Goal: Transaction & Acquisition: Subscribe to service/newsletter

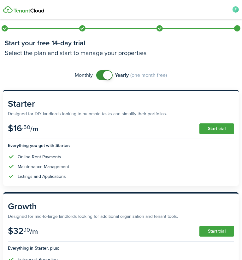
checkbox input "false"
click at [103, 77] on span at bounding box center [107, 75] width 9 height 9
click at [205, 128] on button "Start trial" at bounding box center [216, 129] width 35 height 11
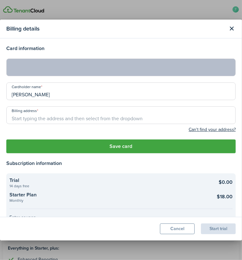
click at [1, 77] on modal-body "Card information Cardholder name [PERSON_NAME] Billing address Can't find your …" at bounding box center [121, 127] width 242 height 179
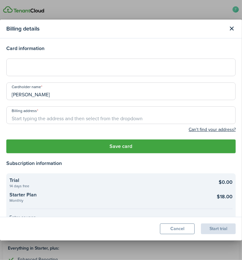
click at [68, 64] on div at bounding box center [120, 68] width 229 height 18
click at [177, 112] on input "Billing address" at bounding box center [120, 116] width 229 height 18
click at [107, 116] on input "Billing address" at bounding box center [120, 116] width 229 height 18
type input "[STREET_ADDRESS][PERSON_NAME]"
click at [83, 64] on div at bounding box center [120, 68] width 229 height 18
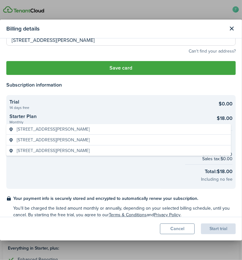
scroll to position [86, 0]
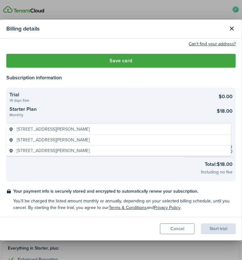
click at [89, 129] on span "[STREET_ADDRESS][PERSON_NAME]" at bounding box center [53, 129] width 73 height 7
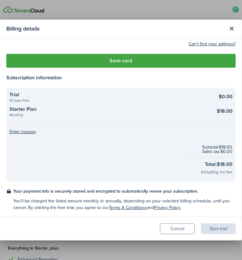
type input "[STREET_ADDRESS]"
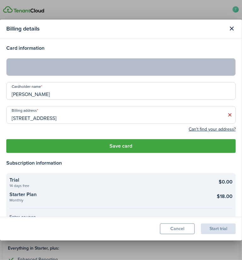
scroll to position [0, 0]
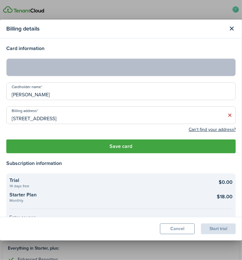
click at [131, 147] on button "Save card" at bounding box center [120, 147] width 229 height 14
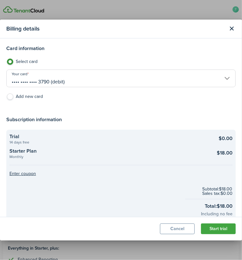
click at [179, 66] on label "Select card" at bounding box center [120, 63] width 229 height 9
click at [158, 81] on input "•••• •••• •••• 3790 (debit)" at bounding box center [120, 79] width 229 height 18
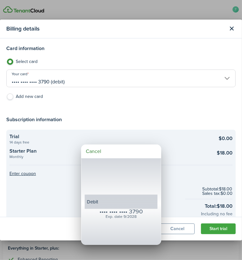
click at [161, 79] on div at bounding box center [121, 130] width 343 height 361
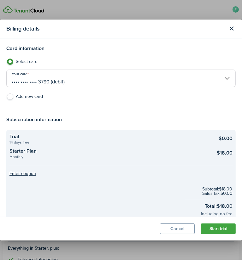
click at [161, 79] on input "•••• •••• •••• 3790 (debit)" at bounding box center [120, 79] width 229 height 18
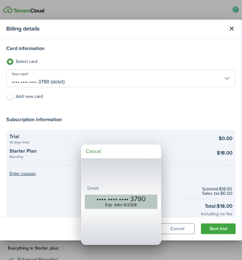
click at [130, 198] on div "•••• •••• •••• 3790" at bounding box center [120, 199] width 49 height 8
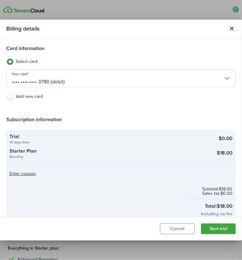
click at [37, 95] on label "Add new card" at bounding box center [120, 98] width 229 height 9
radio input "false"
radio input "true"
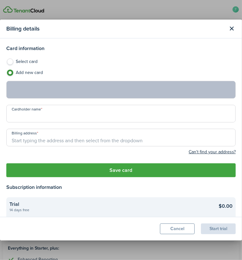
type input "[PERSON_NAME]"
click at [101, 141] on input "Billing address" at bounding box center [120, 138] width 229 height 18
click at [210, 142] on input "Billing address" at bounding box center [120, 138] width 229 height 18
click at [18, 64] on label "Select card" at bounding box center [120, 63] width 229 height 9
radio input "true"
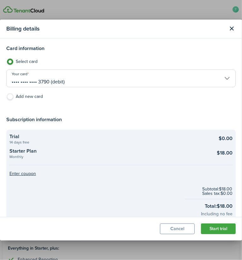
click at [212, 231] on button "Start trial" at bounding box center [218, 229] width 35 height 11
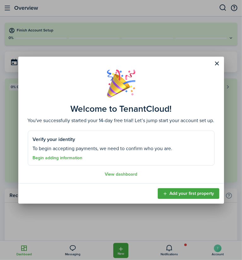
click at [47, 158] on link "Begin adding information" at bounding box center [58, 158] width 50 height 5
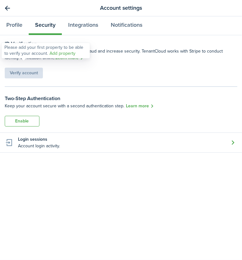
click at [31, 73] on div "Verify account" at bounding box center [24, 69] width 38 height 17
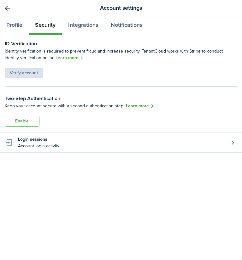
click at [8, 8] on link "Go back" at bounding box center [7, 8] width 11 height 11
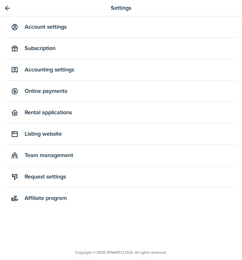
click at [49, 26] on link "Account settings" at bounding box center [121, 26] width 232 height 21
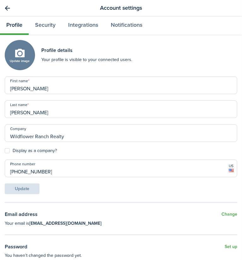
click at [27, 60] on button "Update image" at bounding box center [20, 55] width 30 height 30
click input "Upload file" at bounding box center [0, 0] width 0 height 0
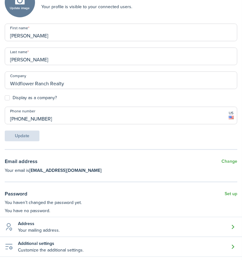
scroll to position [88, 0]
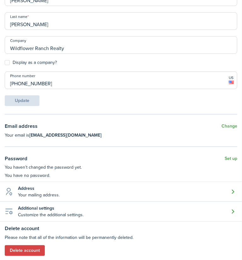
click at [224, 160] on button "Set up" at bounding box center [230, 159] width 13 height 8
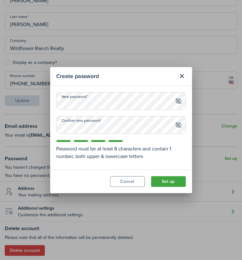
click at [161, 180] on button "Set up" at bounding box center [168, 181] width 35 height 11
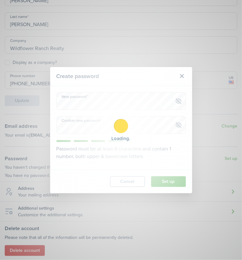
scroll to position [84, 0]
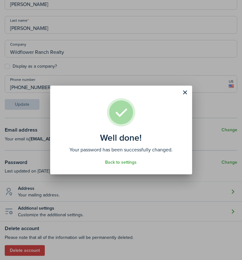
click at [185, 91] on button "Close modal" at bounding box center [185, 92] width 11 height 11
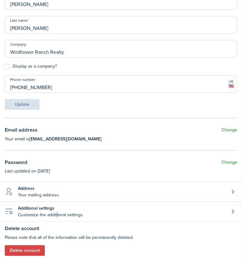
click at [56, 215] on account-settings-item-description "Customize the additional settings." at bounding box center [51, 215] width 66 height 7
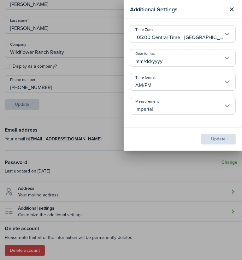
click at [152, 158] on account-additional-settings-modal "Additional Settings Time Zone -05:00 Central Time - [GEOGRAPHIC_DATA], [GEOGRAP…" at bounding box center [183, 130] width 118 height 260
click at [105, 128] on div "Additional Settings Time Zone -05:00 Central Time - [GEOGRAPHIC_DATA], [GEOGRAP…" at bounding box center [121, 130] width 242 height 260
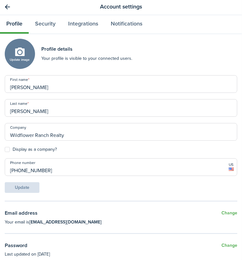
scroll to position [0, 0]
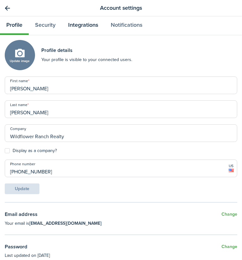
click at [100, 25] on link "Integrations" at bounding box center [83, 25] width 43 height 19
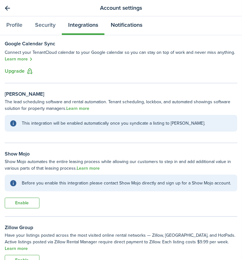
click at [125, 28] on link "Notifications" at bounding box center [126, 25] width 44 height 19
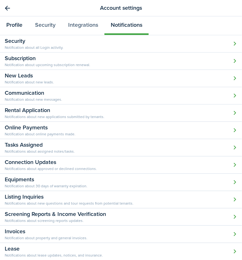
click at [17, 24] on link "Profile" at bounding box center [14, 25] width 29 height 19
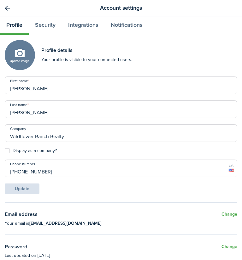
click at [5, 5] on link "Go back" at bounding box center [7, 8] width 11 height 11
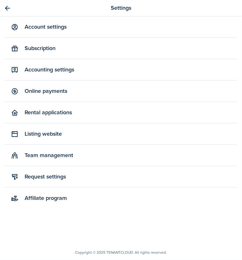
click at [43, 66] on link "Accounting settings" at bounding box center [121, 69] width 232 height 21
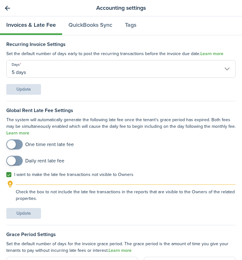
click at [11, 10] on link "Go back" at bounding box center [7, 8] width 11 height 11
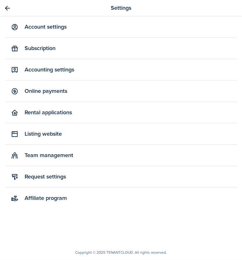
click at [9, 8] on link "Go back" at bounding box center [7, 8] width 11 height 11
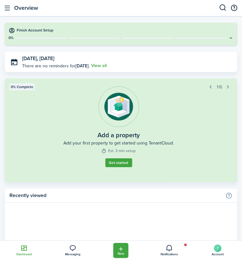
click at [122, 168] on link "Get started" at bounding box center [118, 163] width 27 height 9
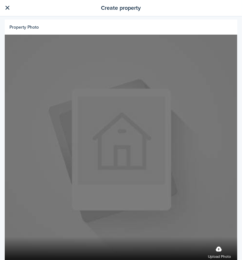
click at [216, 244] on label "Upload photo" at bounding box center [219, 252] width 23 height 17
click at [5, 237] on input "Upload photo" at bounding box center [5, 237] width 0 height 0
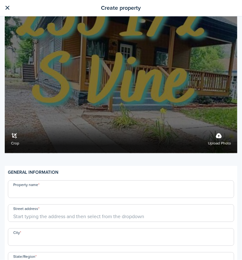
scroll to position [126, 0]
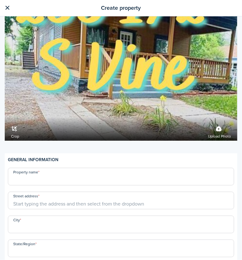
click at [60, 177] on input "Property name" at bounding box center [121, 177] width 226 height 18
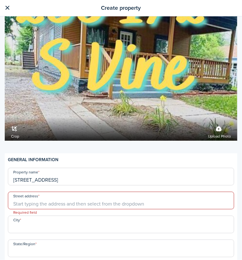
type input "[STREET_ADDRESS]"
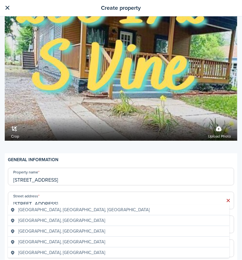
click at [45, 211] on span "[GEOGRAPHIC_DATA], [GEOGRAPHIC_DATA], [GEOGRAPHIC_DATA]" at bounding box center [83, 210] width 131 height 7
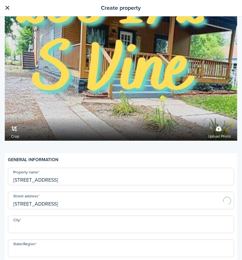
type input "S Vine St"
type input "Wichita"
type input "KS"
type input "[GEOGRAPHIC_DATA]"
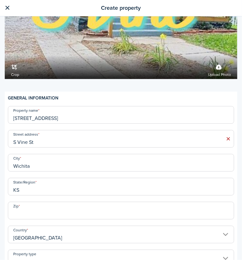
scroll to position [189, 0]
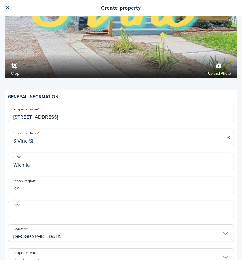
click at [45, 210] on input "Zip" at bounding box center [121, 210] width 226 height 18
click at [12, 135] on input "S Vine St" at bounding box center [121, 138] width 226 height 18
type input "t"
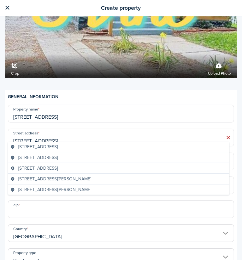
type input "[STREET_ADDRESS]"
click at [40, 149] on span "[STREET_ADDRESS]" at bounding box center [37, 147] width 39 height 7
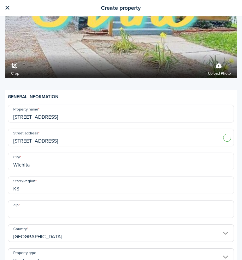
type input "67213"
click at [22, 136] on input "[STREET_ADDRESS]" at bounding box center [121, 138] width 226 height 18
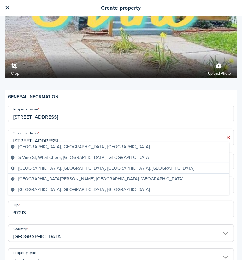
type input "[STREET_ADDRESS]"
click at [111, 210] on input "67213" at bounding box center [121, 210] width 226 height 18
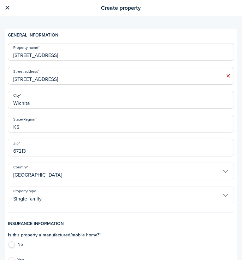
scroll to position [252, 0]
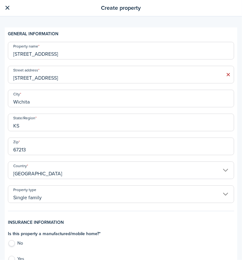
click at [102, 194] on input "Single family" at bounding box center [121, 195] width 226 height 18
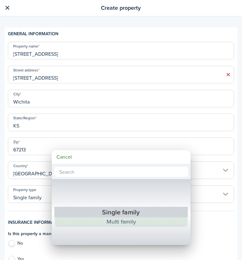
click at [116, 222] on div "Multi family" at bounding box center [121, 222] width 112 height 10
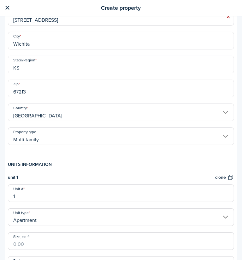
scroll to position [315, 0]
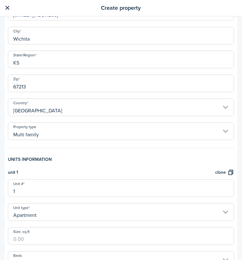
click at [86, 127] on input "Multi family" at bounding box center [121, 132] width 226 height 18
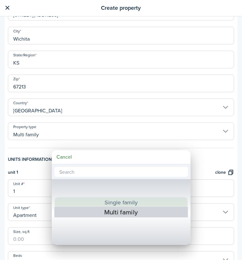
click at [118, 203] on div "Single family" at bounding box center [121, 203] width 112 height 10
type input "Single family"
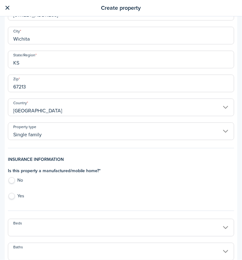
click at [13, 177] on label "No" at bounding box center [121, 181] width 226 height 9
radio input "true"
click at [79, 224] on input "Beds" at bounding box center [121, 228] width 226 height 18
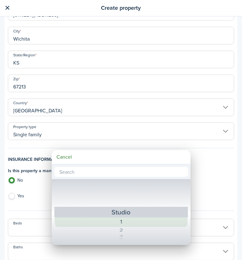
click at [125, 225] on div "1" at bounding box center [121, 222] width 112 height 10
type input "1"
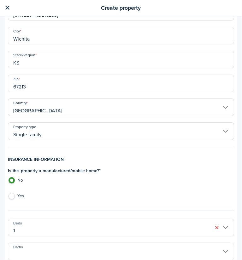
click at [142, 248] on input "Baths" at bounding box center [121, 252] width 226 height 18
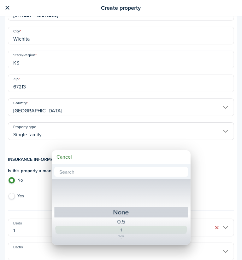
click at [129, 227] on div "1" at bounding box center [121, 230] width 112 height 8
type input "1"
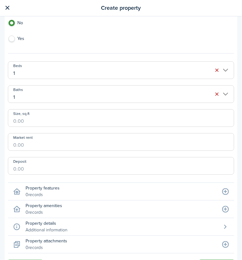
scroll to position [486, 0]
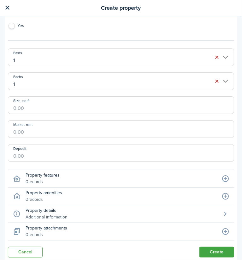
click at [221, 210] on icon at bounding box center [225, 213] width 18 height 17
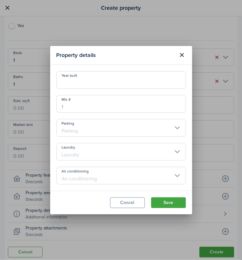
click at [103, 126] on input "Parking" at bounding box center [120, 128] width 129 height 18
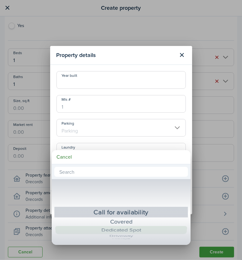
click at [148, 228] on div "Dedicated Spot" at bounding box center [121, 230] width 112 height 8
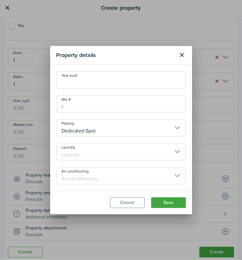
click at [135, 130] on input "Dedicated Spot" at bounding box center [120, 128] width 129 height 18
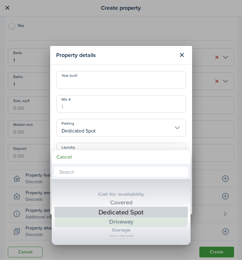
click at [152, 222] on div "Driveway" at bounding box center [121, 222] width 112 height 10
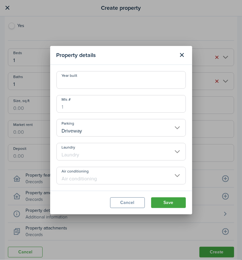
click at [115, 129] on input "Driveway" at bounding box center [120, 128] width 129 height 18
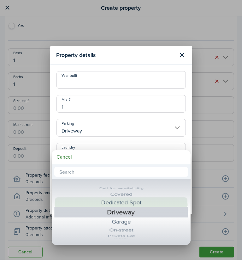
click at [113, 203] on div "Dedicated Spot" at bounding box center [121, 203] width 112 height 10
type input "Dedicated Spot"
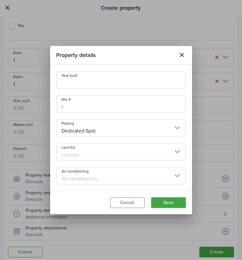
click at [93, 153] on input "Laundry" at bounding box center [120, 152] width 129 height 18
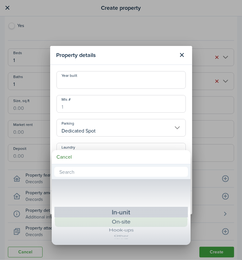
click at [147, 222] on div "On-site" at bounding box center [121, 222] width 112 height 10
type input "On-site"
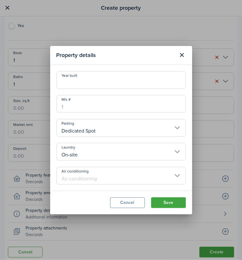
click at [129, 178] on input "Air conditioning" at bounding box center [120, 176] width 129 height 18
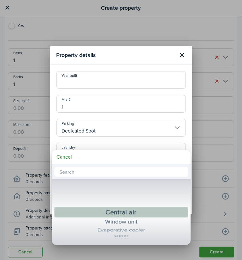
click at [146, 212] on div "Central air" at bounding box center [121, 212] width 110 height 11
type input "Central air"
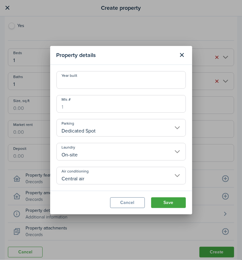
click at [176, 198] on button "Save" at bounding box center [168, 203] width 35 height 11
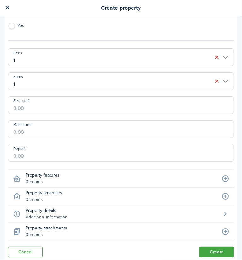
click at [221, 192] on icon at bounding box center [225, 196] width 18 height 17
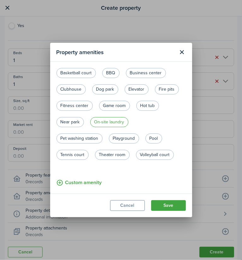
click at [120, 125] on label "On-site laundry" at bounding box center [109, 122] width 38 height 10
radio input "true"
click at [156, 206] on button "Save" at bounding box center [168, 205] width 35 height 11
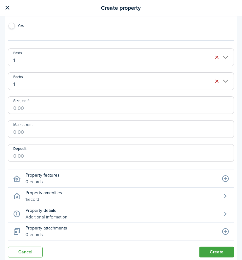
click at [221, 171] on icon at bounding box center [225, 178] width 18 height 17
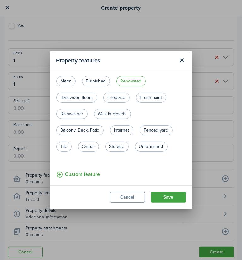
click at [130, 82] on label "Renovated" at bounding box center [130, 81] width 29 height 10
radio input "true"
click at [153, 100] on label "Fresh paint" at bounding box center [151, 98] width 30 height 10
radio input "true"
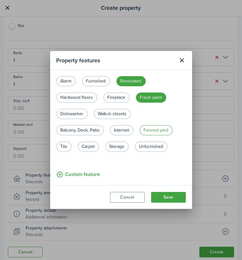
click at [165, 130] on label "Fenced yard" at bounding box center [156, 130] width 33 height 10
radio input "true"
click at [164, 199] on button "Save" at bounding box center [168, 197] width 35 height 11
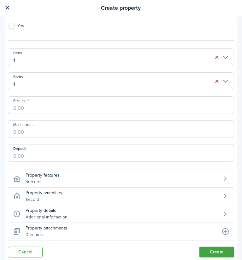
click at [44, 129] on input "Market rent" at bounding box center [121, 129] width 226 height 18
type input "$725.00"
type input "$"
click at [210, 247] on button "Create" at bounding box center [216, 252] width 35 height 11
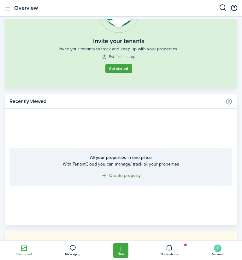
scroll to position [95, 0]
click at [118, 248] on icon "Open menu" at bounding box center [121, 249] width 7 height 6
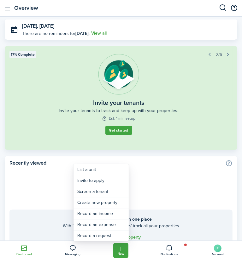
scroll to position [0, 0]
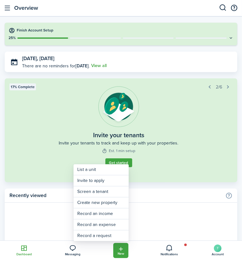
click at [7, 8] on button "button" at bounding box center [7, 8] width 15 height 15
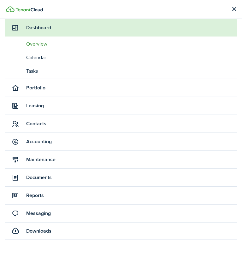
click at [37, 87] on span "Portfolio" at bounding box center [131, 88] width 211 height 8
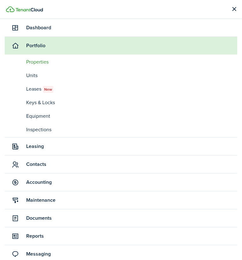
click at [38, 61] on span "Properties" at bounding box center [131, 62] width 211 height 8
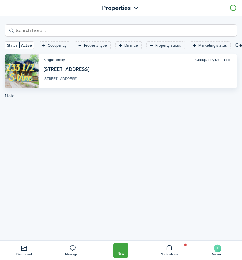
click at [233, 8] on link at bounding box center [233, 8] width 11 height 11
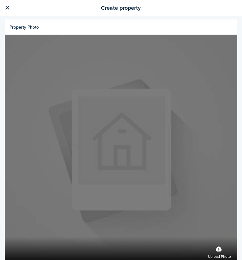
click at [216, 246] on label "Upload photo" at bounding box center [219, 252] width 23 height 17
click at [5, 237] on input "Upload photo" at bounding box center [5, 237] width 0 height 0
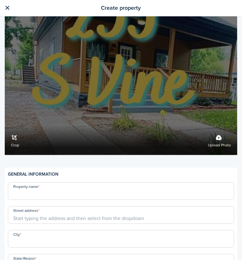
scroll to position [126, 0]
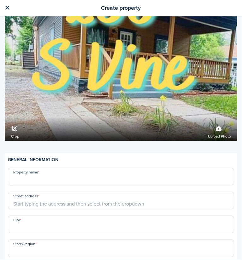
click at [53, 176] on input "Property name" at bounding box center [121, 177] width 226 height 18
type input "[STREET_ADDRESS]"
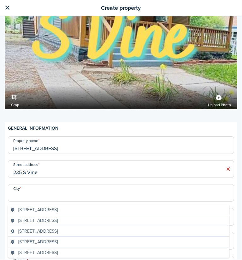
scroll to position [189, 0]
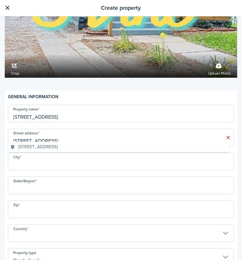
click at [58, 147] on span "[STREET_ADDRESS]" at bounding box center [37, 147] width 39 height 7
type input "[STREET_ADDRESS]"
type input "Wichita"
type input "KS"
type input "67213"
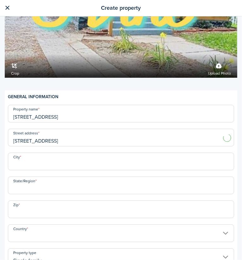
type input "[GEOGRAPHIC_DATA]"
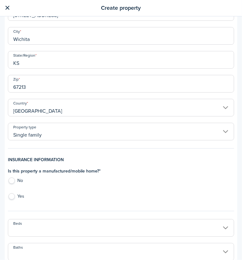
scroll to position [315, 0]
click at [15, 177] on label "No" at bounding box center [121, 181] width 226 height 9
radio input "true"
click at [27, 220] on input "Beds" at bounding box center [121, 228] width 226 height 18
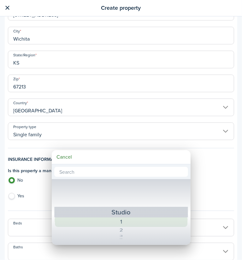
click at [101, 220] on div "1" at bounding box center [121, 222] width 112 height 10
type input "1"
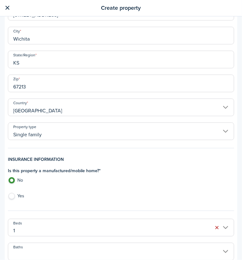
click at [55, 245] on input "Baths" at bounding box center [121, 252] width 226 height 18
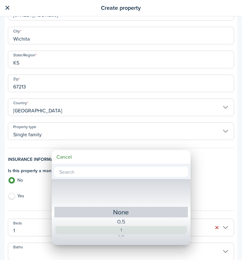
click at [116, 229] on div "1" at bounding box center [121, 230] width 112 height 8
type input "1"
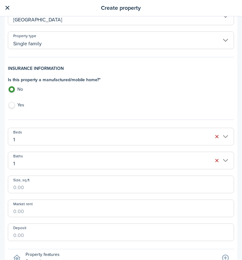
scroll to position [410, 0]
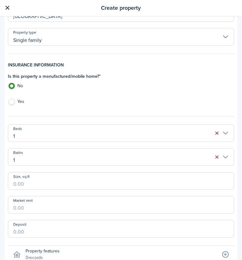
click at [65, 205] on input "Market rent" at bounding box center [121, 205] width 226 height 18
type input "$850.00"
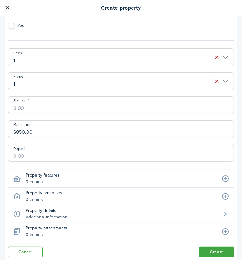
click at [222, 208] on icon at bounding box center [225, 213] width 18 height 17
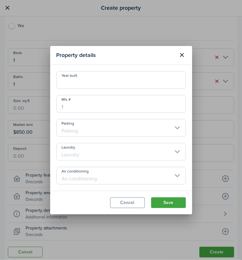
click at [99, 130] on input "Parking" at bounding box center [120, 128] width 129 height 18
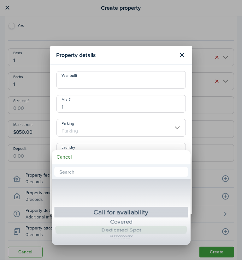
click at [137, 231] on div "Dedicated Spot" at bounding box center [121, 230] width 112 height 8
type input "Dedicated Spot"
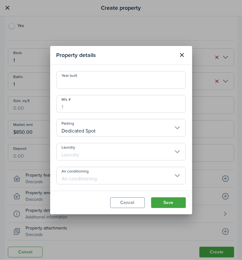
click at [122, 150] on input "Laundry" at bounding box center [120, 152] width 129 height 18
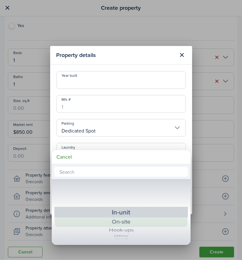
click at [129, 223] on div "On-site" at bounding box center [121, 222] width 112 height 10
type input "On-site"
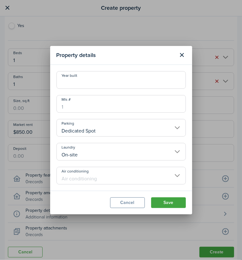
click at [121, 174] on input "Air conditioning" at bounding box center [120, 176] width 129 height 18
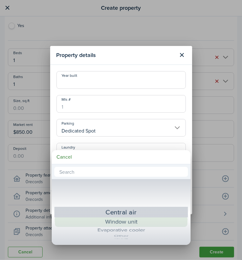
click at [134, 221] on div "Window unit" at bounding box center [121, 222] width 112 height 10
type input "Window unit"
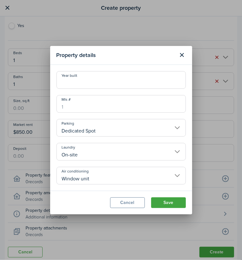
click at [160, 198] on button "Save" at bounding box center [168, 203] width 35 height 11
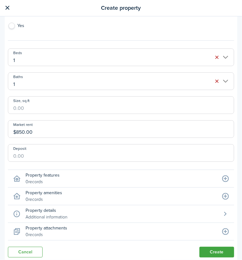
click at [218, 174] on icon at bounding box center [225, 178] width 18 height 17
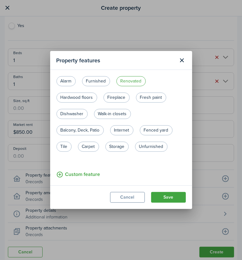
click at [135, 78] on label "Renovated" at bounding box center [130, 81] width 29 height 10
radio input "true"
click at [159, 96] on label "Fresh paint" at bounding box center [151, 98] width 30 height 10
radio input "true"
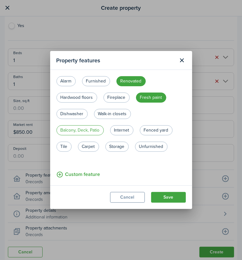
click at [79, 127] on label "Balcony, Deck, Patio" at bounding box center [79, 130] width 47 height 10
radio input "true"
click at [151, 132] on label "Fenced yard" at bounding box center [156, 130] width 33 height 10
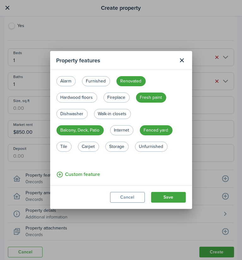
radio input "true"
click at [167, 196] on button "Save" at bounding box center [168, 197] width 35 height 11
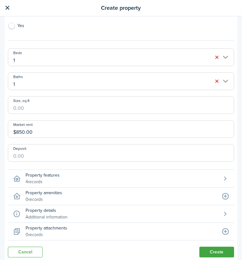
click at [220, 190] on icon at bounding box center [225, 196] width 18 height 17
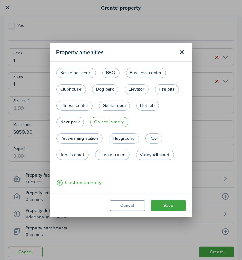
click at [110, 124] on label "On-site laundry" at bounding box center [109, 122] width 38 height 10
radio input "true"
click at [175, 205] on button "Save" at bounding box center [168, 205] width 35 height 11
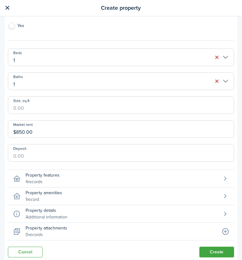
click at [203, 247] on button "Create" at bounding box center [216, 252] width 35 height 11
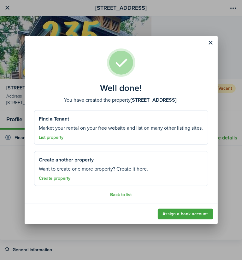
click at [59, 179] on link "Create property" at bounding box center [55, 178] width 32 height 5
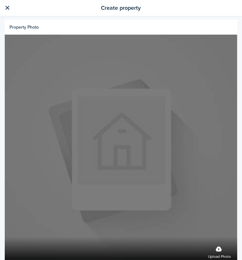
click at [222, 246] on label "Upload photo" at bounding box center [219, 252] width 23 height 17
click at [5, 237] on input "Upload photo" at bounding box center [5, 237] width 0 height 0
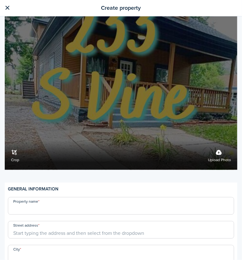
scroll to position [158, 0]
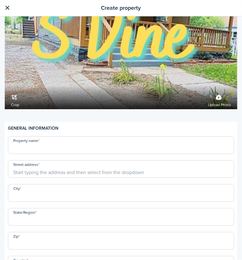
click at [49, 143] on input "Property name" at bounding box center [121, 145] width 226 height 18
type input "[STREET_ADDRESS]"
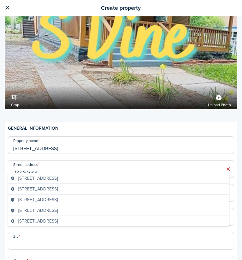
click at [58, 187] on span "[STREET_ADDRESS]" at bounding box center [37, 189] width 39 height 7
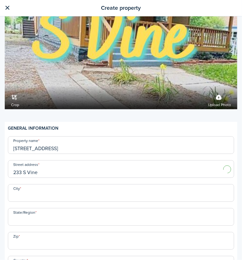
type input "[STREET_ADDRESS]"
type input "Wichita"
type input "KS"
type input "67213"
type input "[GEOGRAPHIC_DATA]"
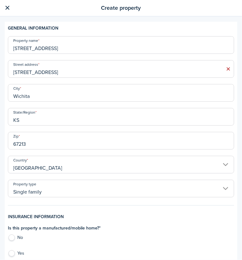
scroll to position [284, 0]
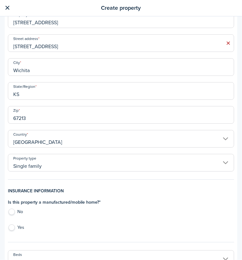
click at [14, 209] on label "No" at bounding box center [121, 213] width 226 height 9
radio input "true"
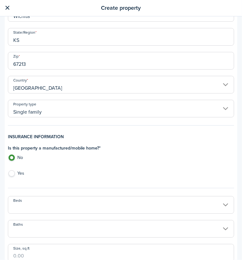
scroll to position [378, 0]
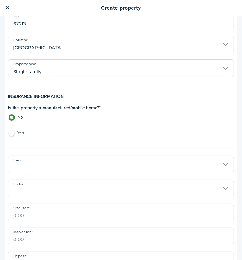
click at [28, 159] on input "Beds" at bounding box center [121, 165] width 226 height 18
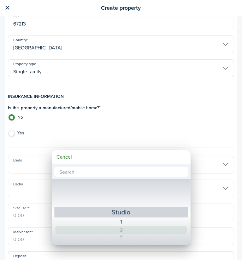
click at [118, 230] on div "2" at bounding box center [121, 230] width 112 height 8
type input "2"
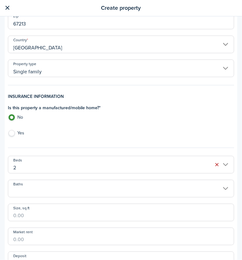
click at [25, 183] on input "Baths" at bounding box center [121, 189] width 226 height 18
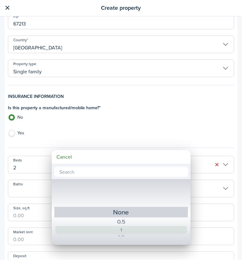
click at [132, 230] on div "1" at bounding box center [121, 230] width 112 height 8
type input "1"
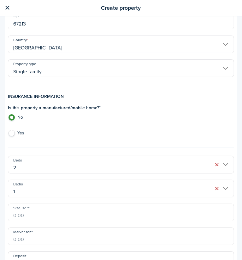
click at [62, 162] on input "2" at bounding box center [121, 165] width 226 height 18
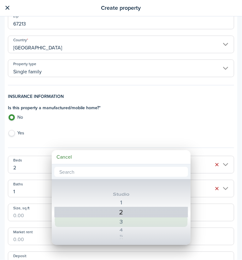
click at [131, 221] on div "3" at bounding box center [121, 222] width 112 height 10
type input "3"
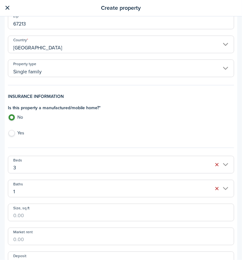
click at [71, 228] on input "Market rent" at bounding box center [121, 237] width 226 height 18
type input "$2,500.00"
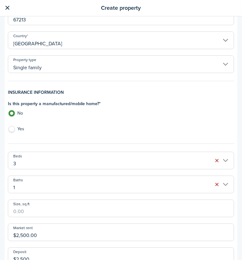
type input "$2,500.00"
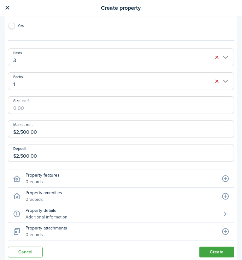
click at [216, 173] on icon at bounding box center [225, 178] width 18 height 17
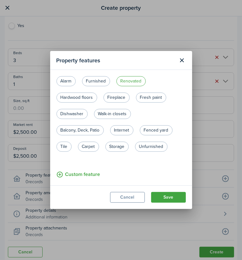
click at [128, 82] on label "Renovated" at bounding box center [130, 81] width 29 height 10
radio input "true"
click at [145, 95] on label "Fresh paint" at bounding box center [151, 98] width 30 height 10
radio input "true"
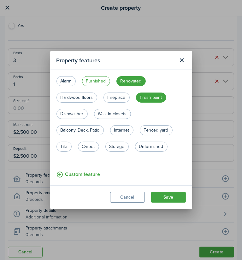
click at [89, 82] on label "Furnished" at bounding box center [96, 81] width 28 height 10
radio input "true"
click at [85, 99] on label "Hardwood floors" at bounding box center [76, 98] width 41 height 10
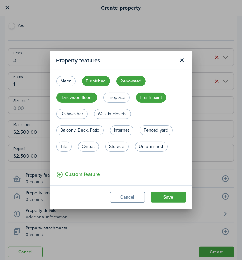
radio input "true"
click at [80, 116] on label "Dishwasher" at bounding box center [71, 114] width 31 height 10
radio input "true"
click at [91, 130] on label "Balcony, Deck, Patio" at bounding box center [79, 130] width 47 height 10
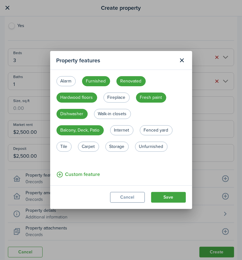
radio input "true"
click at [145, 130] on label "Fenced yard" at bounding box center [156, 130] width 33 height 10
radio input "true"
click at [115, 147] on label "Storage" at bounding box center [116, 147] width 23 height 10
radio input "true"
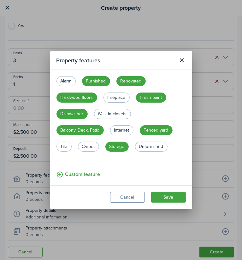
click at [176, 198] on button "Save" at bounding box center [168, 197] width 35 height 11
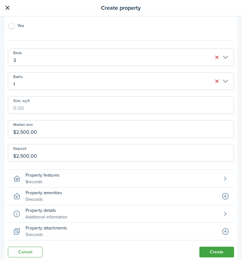
click at [222, 189] on icon at bounding box center [225, 196] width 18 height 17
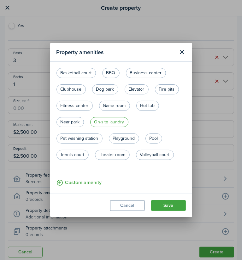
click at [116, 123] on label "On-site laundry" at bounding box center [109, 122] width 38 height 10
radio input "true"
click at [177, 206] on button "Save" at bounding box center [168, 205] width 35 height 11
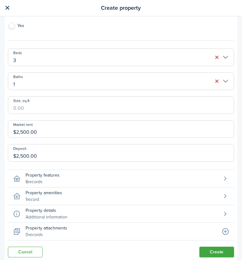
click at [222, 224] on icon at bounding box center [225, 231] width 18 height 17
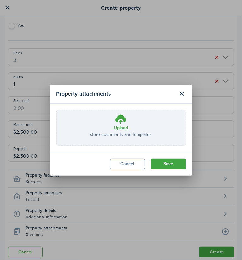
drag, startPoint x: 132, startPoint y: 164, endPoint x: 136, endPoint y: 164, distance: 4.1
click at [132, 164] on button "Cancel" at bounding box center [127, 164] width 35 height 11
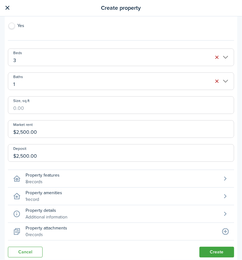
click at [210, 247] on button "Create" at bounding box center [216, 252] width 35 height 11
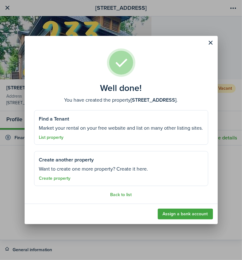
click at [212, 43] on button "Close modal" at bounding box center [210, 42] width 11 height 11
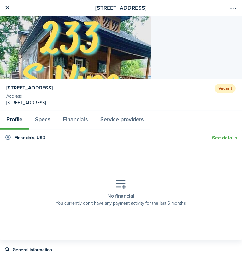
click at [6, 9] on link at bounding box center [7, 8] width 11 height 11
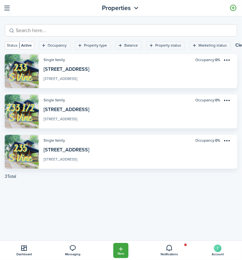
click at [224, 99] on menu-btn-icon "Open menu" at bounding box center [227, 100] width 11 height 11
click at [55, 44] on filter-tag-label "Occupancy" at bounding box center [57, 46] width 19 height 6
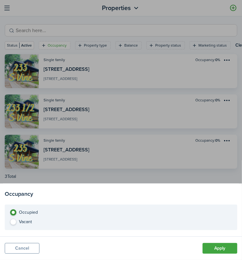
click at [232, 244] on button "Apply" at bounding box center [219, 248] width 35 height 11
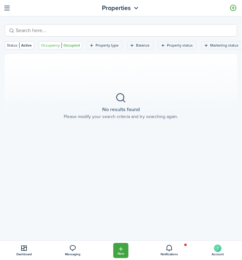
click at [53, 44] on filter-tag-label "Occupancy" at bounding box center [50, 46] width 19 height 6
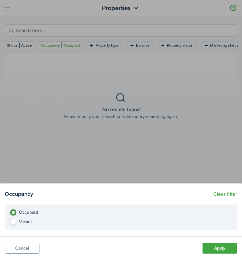
click at [20, 247] on button "Cancel" at bounding box center [22, 248] width 35 height 11
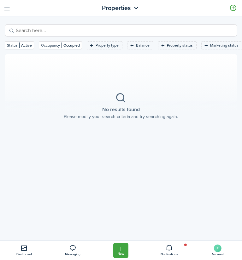
click at [8, 12] on button "button" at bounding box center [7, 8] width 10 height 10
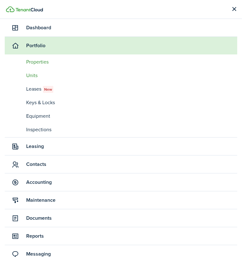
click at [35, 77] on span "Units" at bounding box center [131, 76] width 211 height 8
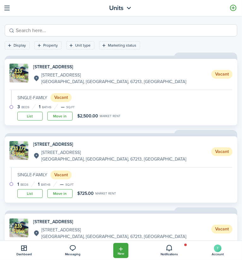
click at [59, 193] on link "Move in" at bounding box center [59, 193] width 25 height 9
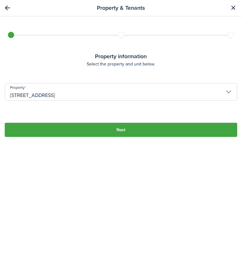
click at [117, 130] on button "Next" at bounding box center [121, 130] width 232 height 14
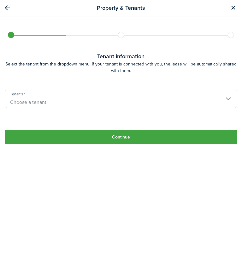
click at [112, 102] on span "Choose a tenant" at bounding box center [121, 102] width 232 height 11
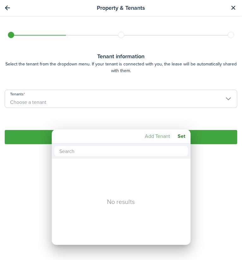
click at [156, 136] on mbsc-button "Add Tenant" at bounding box center [157, 136] width 30 height 11
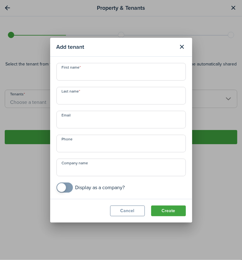
click at [103, 72] on input "First name" at bounding box center [120, 72] width 129 height 18
type input "[PERSON_NAME]"
type input "[PHONE_NUMBER]"
click at [163, 210] on button "Create" at bounding box center [168, 211] width 35 height 11
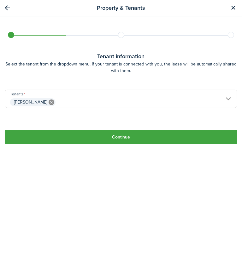
click at [123, 134] on button "Continue" at bounding box center [121, 137] width 232 height 14
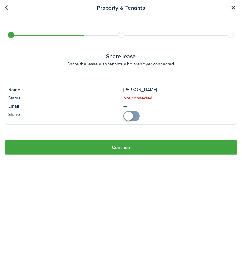
click at [130, 115] on span at bounding box center [131, 116] width 6 height 10
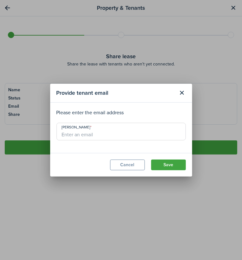
click at [87, 135] on input "[PERSON_NAME]" at bounding box center [120, 132] width 129 height 18
click at [187, 93] on button "Close modal" at bounding box center [181, 93] width 11 height 11
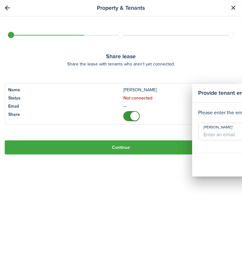
checkbox input "false"
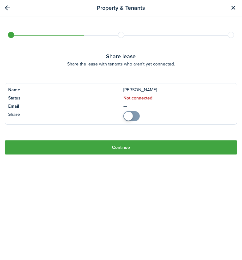
click at [138, 148] on button "Continue" at bounding box center [121, 148] width 232 height 14
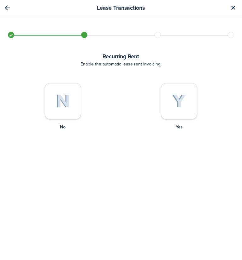
click at [173, 99] on img at bounding box center [179, 102] width 14 height 14
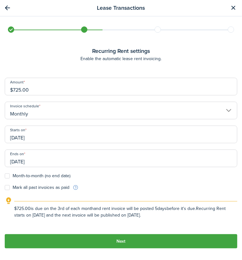
click at [27, 137] on input "[DATE]" at bounding box center [121, 135] width 232 height 18
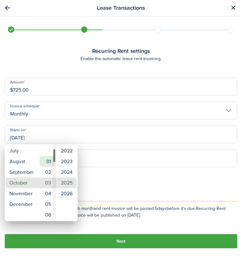
click at [49, 159] on mbsc-wheel-item "01" at bounding box center [46, 161] width 15 height 11
type input "[DATE]"
click at [140, 221] on div at bounding box center [121, 130] width 343 height 361
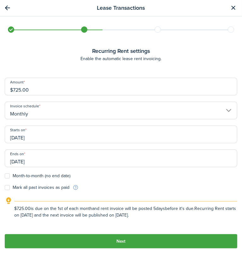
click at [8, 188] on label "Mark all past invoices as paid" at bounding box center [37, 187] width 65 height 5
click at [5, 188] on input "Mark all past invoices as paid" at bounding box center [4, 188] width 0 height 0
checkbox input "true"
click at [9, 177] on label "Month-to-month (no end date)" at bounding box center [38, 176] width 66 height 5
click at [5, 176] on input "Month-to-month (no end date)" at bounding box center [4, 176] width 0 height 0
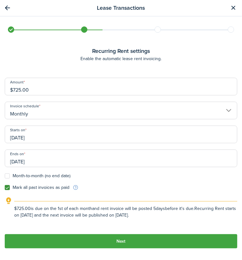
checkbox input "true"
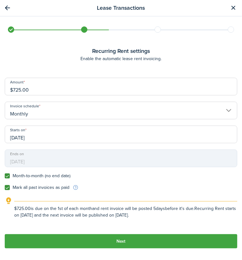
click at [125, 242] on button "Next" at bounding box center [121, 241] width 232 height 14
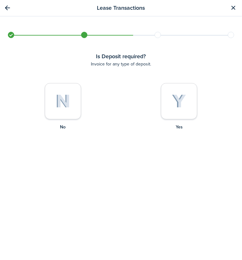
click at [60, 102] on img at bounding box center [62, 102] width 15 height 14
radio input "true"
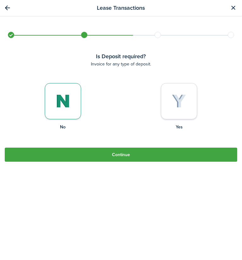
click at [106, 150] on button "Continue" at bounding box center [121, 155] width 232 height 14
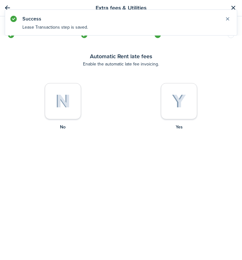
click at [184, 99] on div at bounding box center [179, 101] width 36 height 36
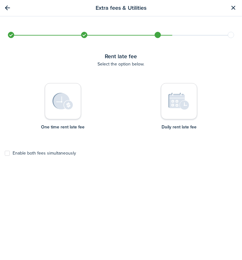
click at [64, 115] on div at bounding box center [63, 101] width 36 height 36
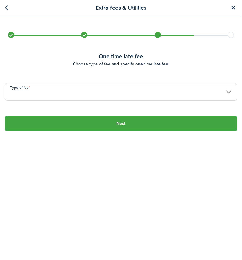
click at [58, 92] on input "Type of fee" at bounding box center [121, 92] width 232 height 18
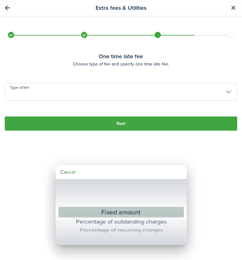
click at [133, 212] on div "Fixed amount" at bounding box center [121, 212] width 102 height 11
type input "Fixed amount"
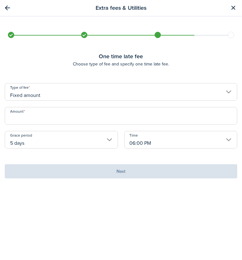
click at [63, 116] on input "Amount" at bounding box center [121, 116] width 232 height 18
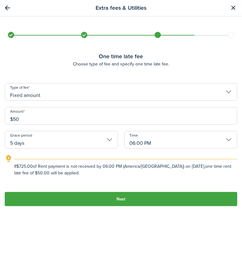
click at [57, 142] on input "5 days" at bounding box center [61, 140] width 113 height 18
type input "$50.00"
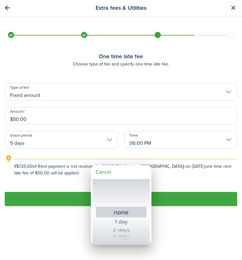
click at [80, 171] on div at bounding box center [121, 130] width 343 height 361
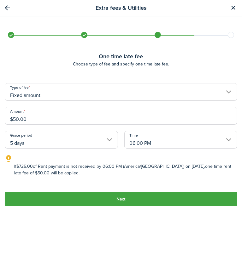
click at [101, 195] on button "Next" at bounding box center [121, 199] width 232 height 14
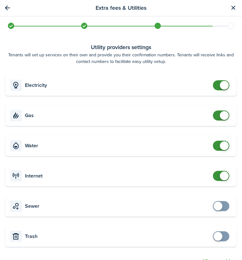
scroll to position [63, 0]
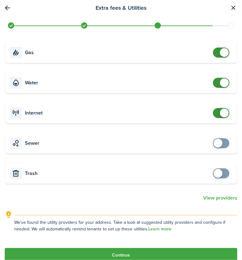
click at [220, 111] on span at bounding box center [224, 113] width 9 height 9
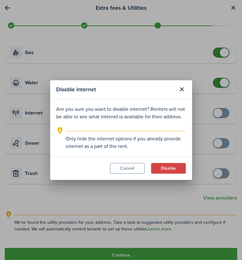
click at [127, 168] on button "Cancel" at bounding box center [127, 168] width 35 height 11
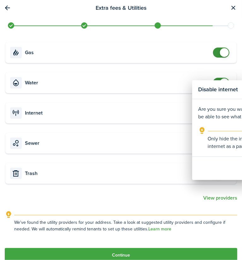
checkbox input "true"
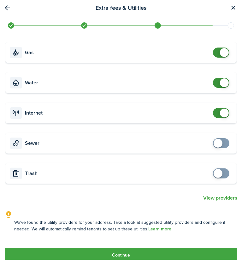
checkbox input "false"
click at [220, 82] on span at bounding box center [224, 82] width 9 height 9
checkbox input "false"
click at [220, 53] on span at bounding box center [224, 52] width 9 height 9
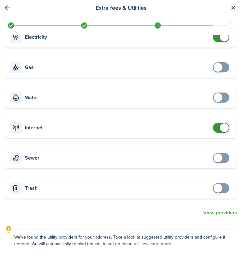
scroll to position [73, 0]
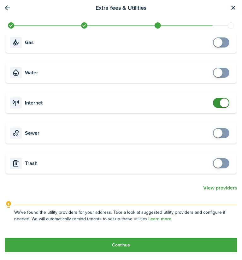
click at [126, 245] on button "Continue" at bounding box center [121, 245] width 232 height 14
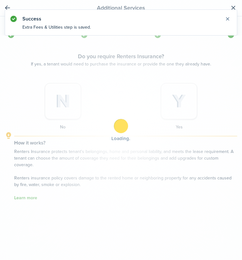
scroll to position [0, 0]
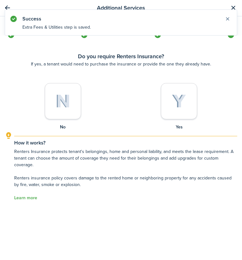
click at [67, 101] on img at bounding box center [62, 102] width 15 height 14
radio input "true"
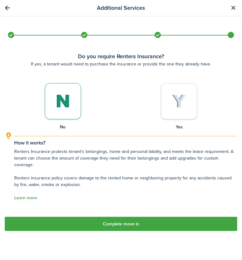
click at [156, 221] on button "Complete move in" at bounding box center [121, 224] width 232 height 14
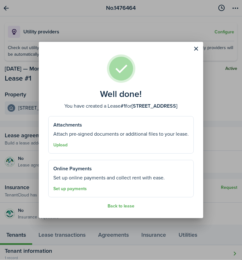
click at [78, 188] on link "Set up payments" at bounding box center [69, 189] width 33 height 5
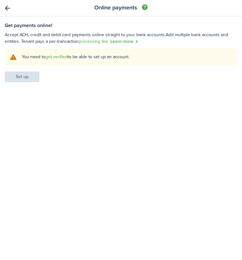
click at [55, 55] on link "get verified" at bounding box center [56, 57] width 22 height 7
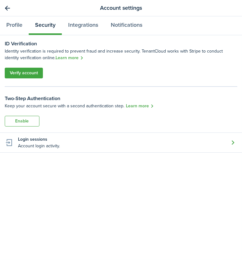
click at [27, 75] on link "Verify account" at bounding box center [24, 73] width 38 height 11
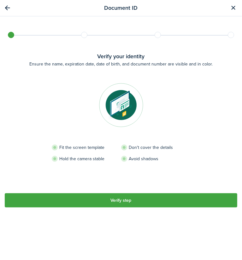
click at [120, 203] on button "Verify step" at bounding box center [121, 200] width 232 height 14
click at [22, 199] on button "Verify step" at bounding box center [121, 200] width 232 height 14
click at [6, 11] on button "button" at bounding box center [7, 8] width 11 height 11
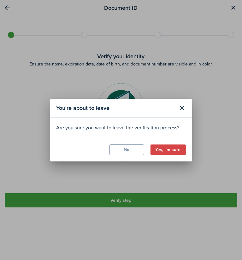
click at [163, 149] on button "Yes, I'm sure" at bounding box center [167, 150] width 35 height 11
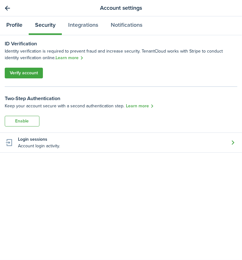
click at [15, 27] on link "Profile" at bounding box center [14, 25] width 29 height 19
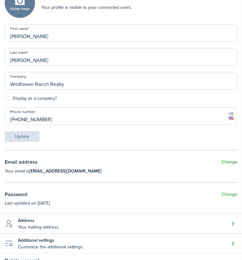
scroll to position [84, 0]
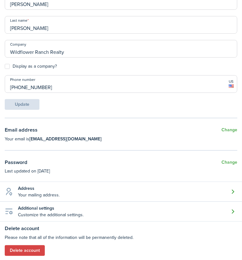
click at [61, 210] on h4 "Additional settings" at bounding box center [51, 208] width 66 height 7
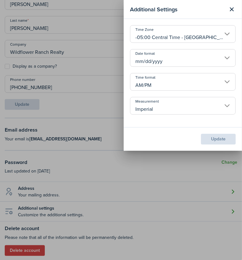
click at [136, 149] on modal-footer "Update" at bounding box center [183, 139] width 118 height 24
click at [112, 142] on div "Additional Settings Time Zone -05:00 Central Time - [GEOGRAPHIC_DATA], [GEOGRAP…" at bounding box center [121, 130] width 242 height 260
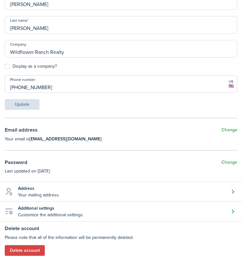
click at [28, 192] on account-settings-item-description "Your mailing address." at bounding box center [39, 195] width 42 height 7
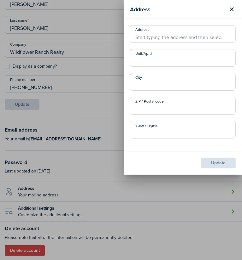
click at [149, 35] on input "Address" at bounding box center [183, 34] width 106 height 18
type input "[STREET_ADDRESS][PERSON_NAME]"
type input "Bel Aire"
type input "67226"
type input "KS"
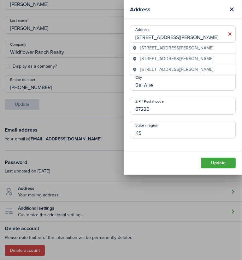
click at [209, 164] on button "Update" at bounding box center [218, 163] width 35 height 11
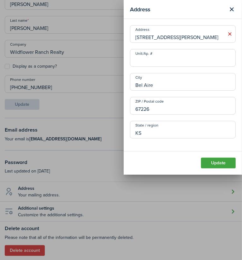
click at [216, 165] on button "Update" at bounding box center [218, 163] width 35 height 11
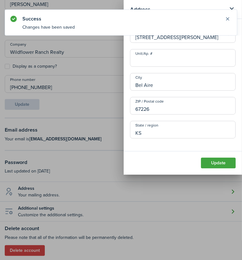
click at [231, 20] on button "Close notify" at bounding box center [227, 18] width 9 height 9
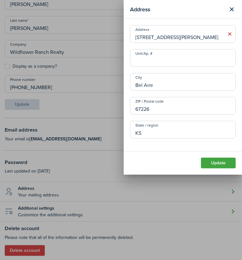
click at [228, 10] on button "Close modal" at bounding box center [231, 9] width 11 height 11
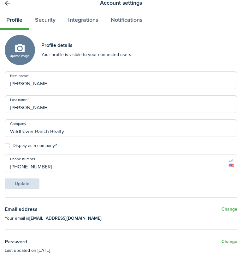
scroll to position [0, 0]
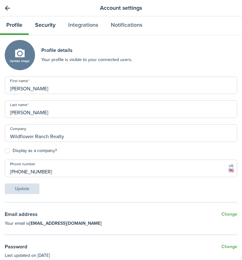
click at [45, 27] on link "Security" at bounding box center [45, 25] width 33 height 19
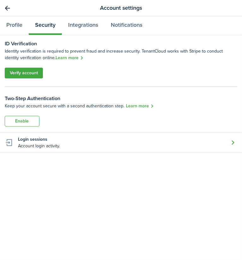
click at [30, 71] on link "Verify account" at bounding box center [24, 73] width 38 height 11
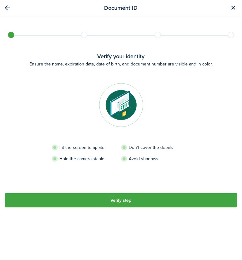
click at [142, 203] on button "Verify step" at bounding box center [121, 200] width 232 height 14
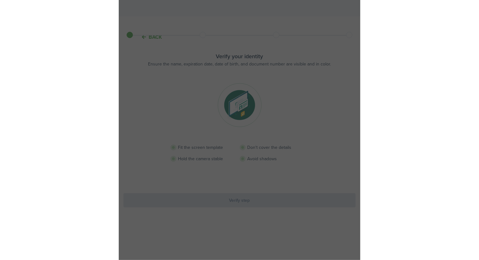
scroll to position [2, 0]
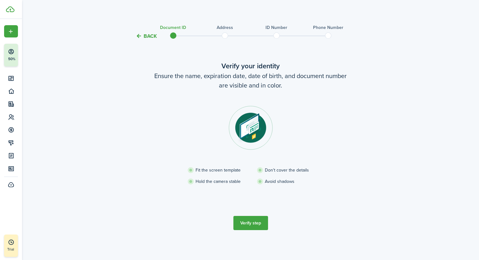
click at [10, 55] on button "Finish Account Setup 50%" at bounding box center [30, 55] width 52 height 23
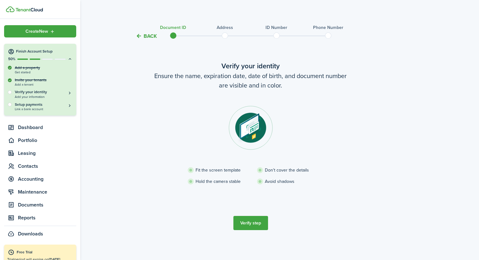
click at [144, 34] on button "Back" at bounding box center [146, 36] width 21 height 7
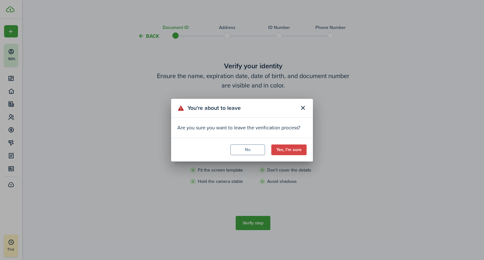
click at [241, 146] on button "No" at bounding box center [247, 150] width 35 height 11
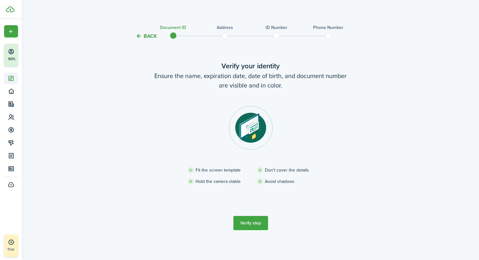
click at [9, 80] on icon at bounding box center [11, 78] width 7 height 6
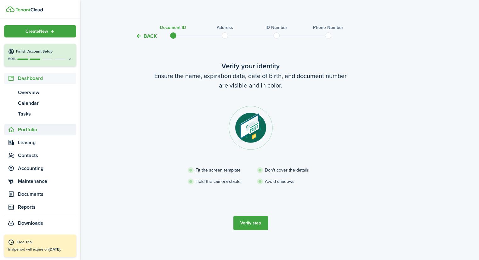
click at [19, 130] on span "Portfolio" at bounding box center [47, 130] width 58 height 8
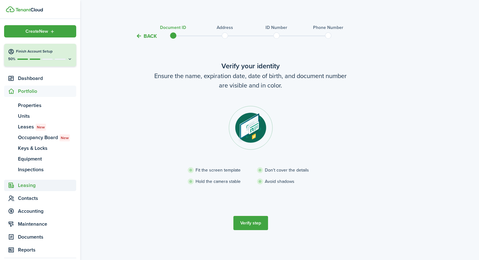
click at [24, 191] on span "Leasing" at bounding box center [40, 185] width 72 height 11
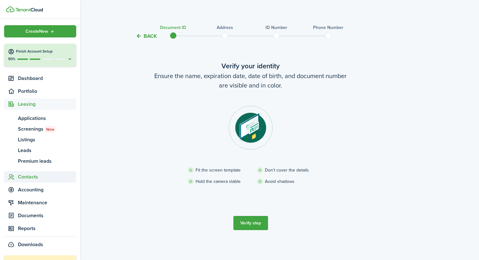
click at [21, 178] on span "Contacts" at bounding box center [47, 177] width 58 height 8
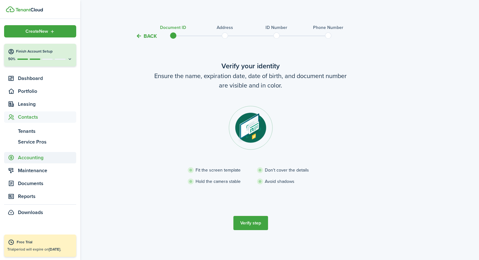
click at [20, 161] on span "Accounting" at bounding box center [47, 158] width 58 height 8
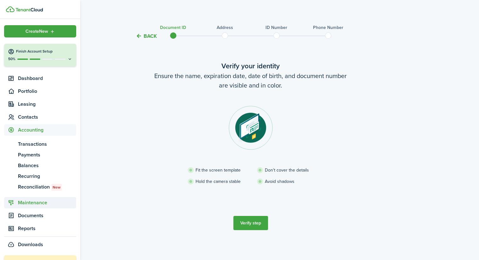
click at [21, 203] on span "Maintenance" at bounding box center [47, 203] width 58 height 8
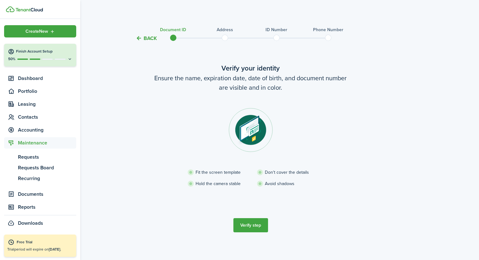
click at [142, 40] on button "Back" at bounding box center [146, 38] width 21 height 7
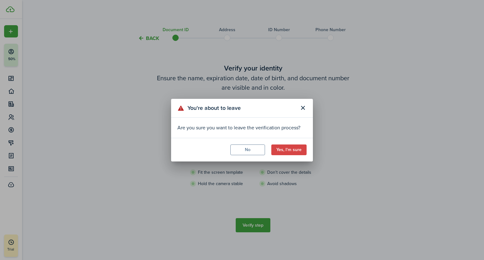
click at [241, 149] on button "Yes, I'm sure" at bounding box center [288, 150] width 35 height 11
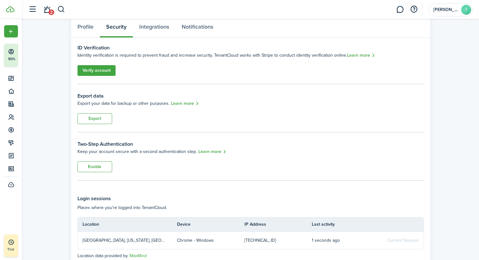
scroll to position [63, 0]
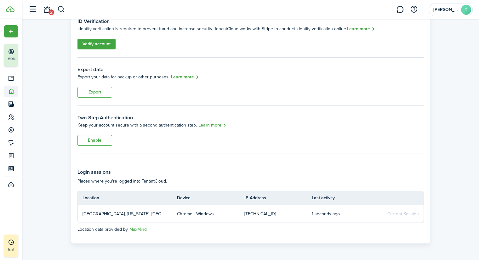
click at [12, 92] on icon at bounding box center [11, 91] width 7 height 6
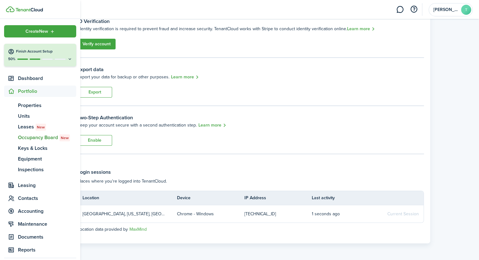
click at [26, 137] on span "Occupancy Board New" at bounding box center [47, 138] width 58 height 8
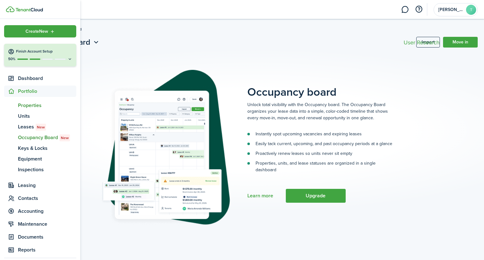
click at [21, 107] on span "Properties" at bounding box center [47, 106] width 58 height 8
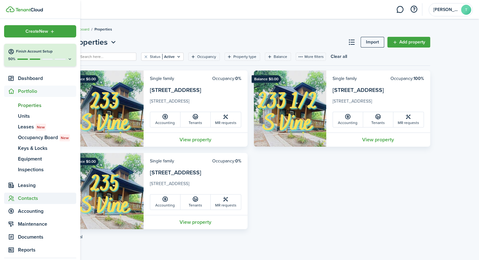
click at [23, 199] on span "Contacts" at bounding box center [47, 199] width 58 height 8
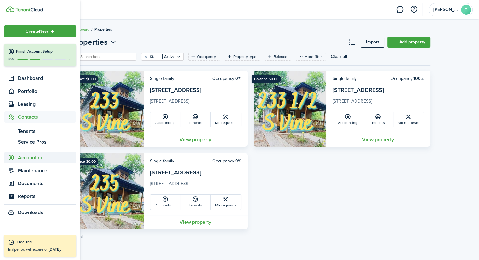
click at [22, 159] on span "Accounting" at bounding box center [47, 158] width 58 height 8
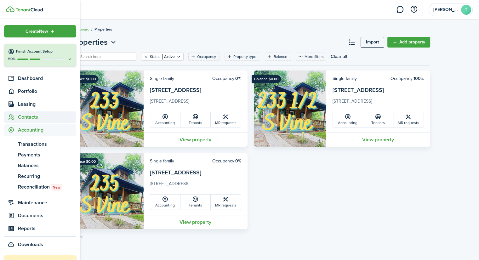
click at [21, 119] on span "Contacts" at bounding box center [47, 117] width 58 height 8
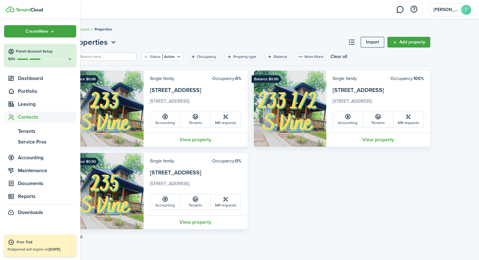
scroll to position [2, 0]
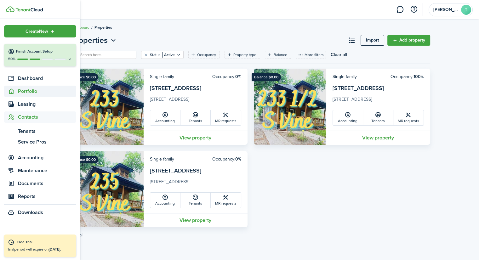
click at [18, 93] on sidebar-link-icon at bounding box center [11, 91] width 14 height 7
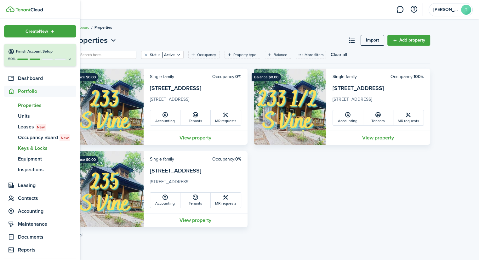
click at [22, 147] on span "Keys & Locks" at bounding box center [47, 149] width 58 height 8
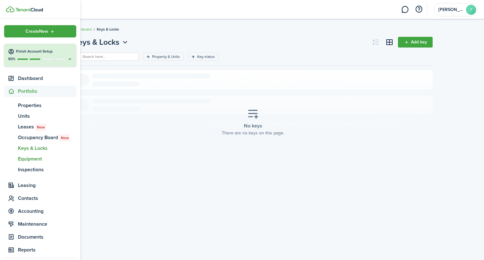
click at [16, 158] on span "eq" at bounding box center [11, 159] width 14 height 11
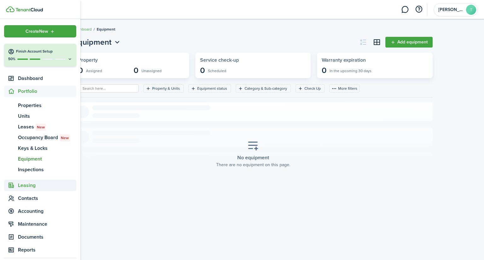
click at [20, 184] on span "Leasing" at bounding box center [47, 186] width 58 height 8
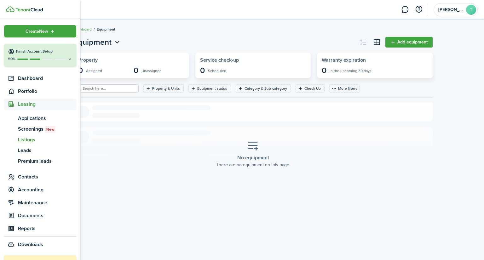
click at [20, 138] on span "Listings" at bounding box center [47, 140] width 58 height 8
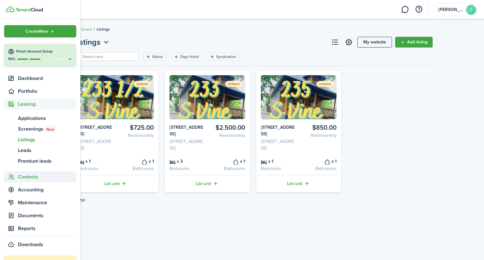
click at [21, 179] on span "Contacts" at bounding box center [47, 177] width 58 height 8
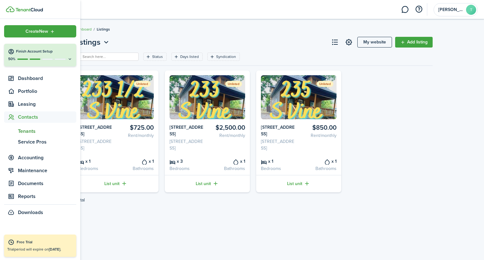
click at [21, 132] on span "Tenants" at bounding box center [47, 132] width 58 height 8
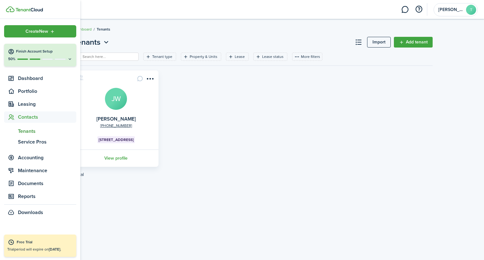
click at [101, 202] on div "Tenants Import Add tenant Tenant type Property & Units Lease Lease status More …" at bounding box center [253, 139] width 462 height 213
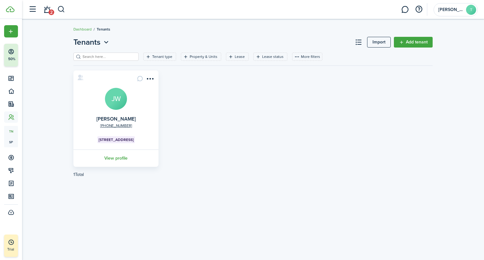
click at [149, 77] on menu-btn-icon "Open menu" at bounding box center [150, 78] width 11 height 11
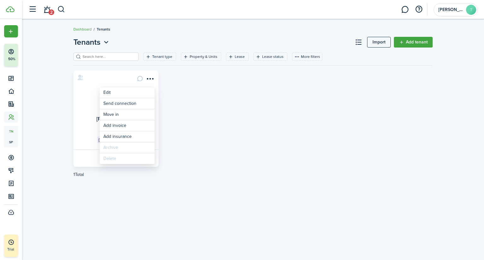
click at [88, 160] on link "View profile" at bounding box center [115, 158] width 87 height 17
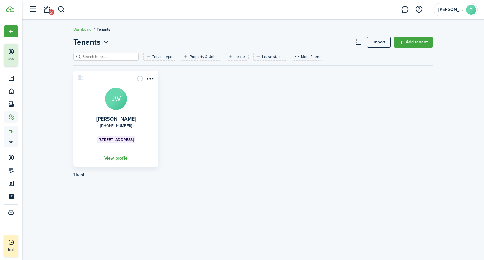
click at [241, 44] on link "Add tenant" at bounding box center [413, 42] width 39 height 11
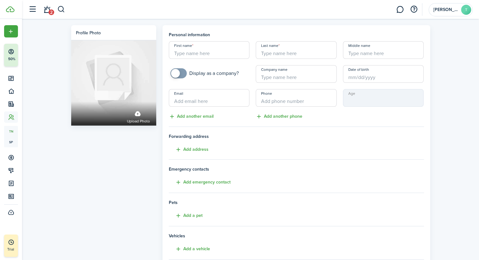
click at [177, 51] on input "First name" at bounding box center [209, 50] width 81 height 18
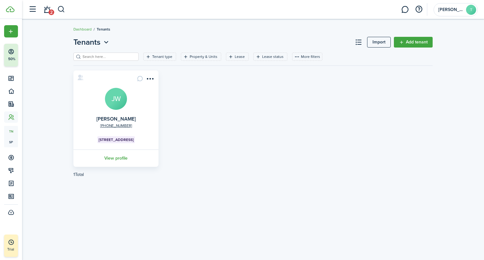
click at [151, 79] on menu-btn-icon "Open menu" at bounding box center [150, 78] width 11 height 11
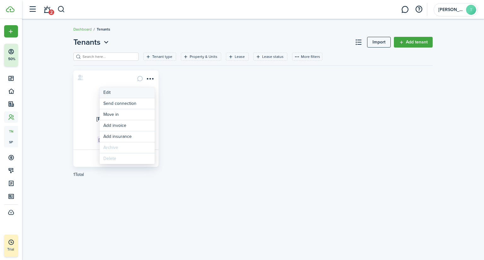
click at [108, 93] on link "Edit" at bounding box center [127, 92] width 55 height 11
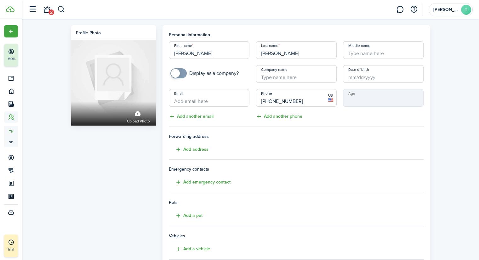
click at [188, 99] on input "Email" at bounding box center [209, 98] width 81 height 18
type input "[EMAIL_ADDRESS][PERSON_NAME][DOMAIN_NAME]"
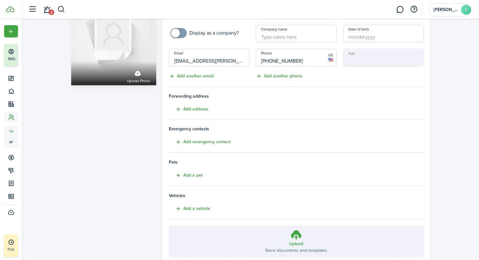
scroll to position [84, 0]
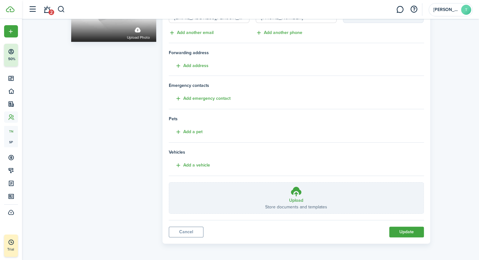
click at [241, 233] on button "Update" at bounding box center [406, 232] width 35 height 11
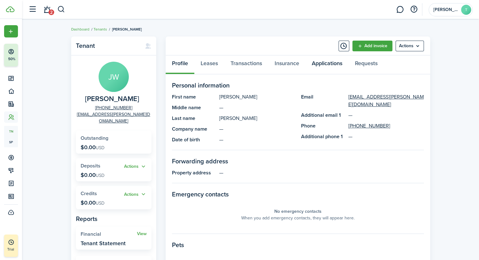
click at [241, 66] on link "Applications" at bounding box center [327, 64] width 43 height 19
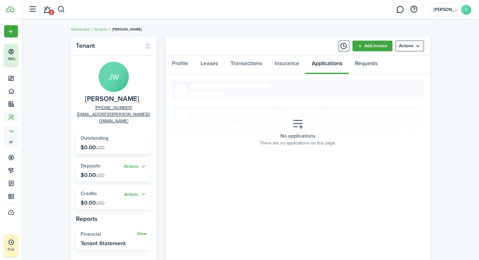
click at [241, 46] on menu-btn "Actions" at bounding box center [410, 46] width 28 height 11
click at [241, 62] on link "Edit" at bounding box center [396, 60] width 55 height 11
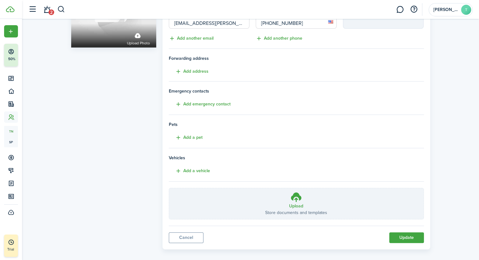
scroll to position [84, 0]
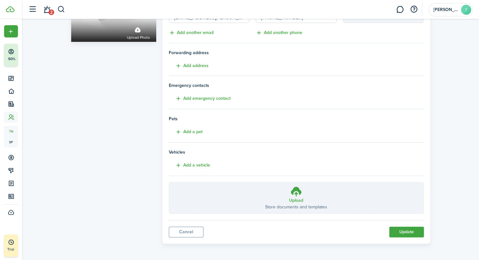
click at [180, 234] on link "Cancel" at bounding box center [186, 232] width 35 height 11
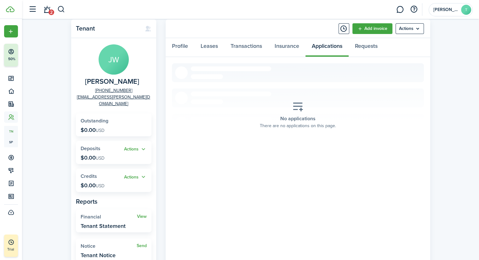
scroll to position [49, 0]
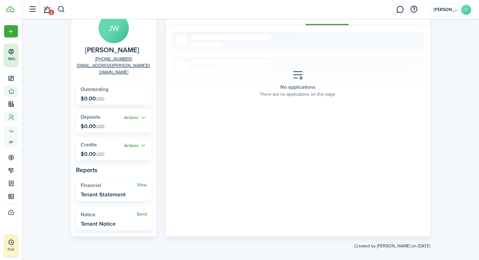
click at [8, 92] on icon at bounding box center [11, 91] width 7 height 6
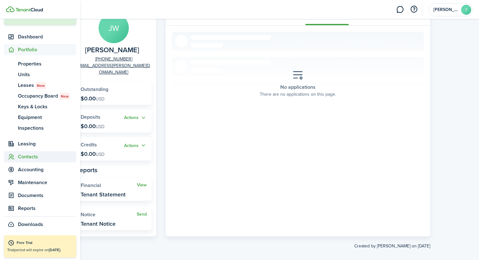
click at [21, 158] on span "Contacts" at bounding box center [47, 157] width 58 height 8
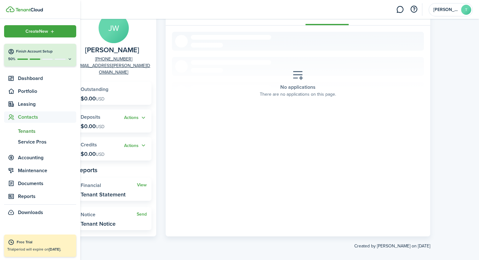
scroll to position [0, 0]
click at [23, 128] on span "Tenants" at bounding box center [47, 132] width 58 height 8
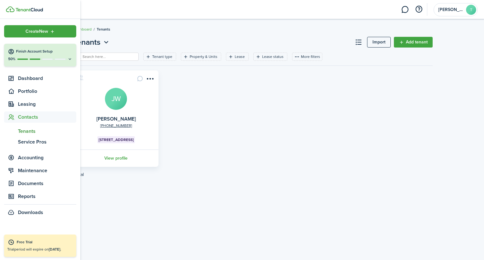
click at [241, 41] on link "Add tenant" at bounding box center [413, 42] width 39 height 11
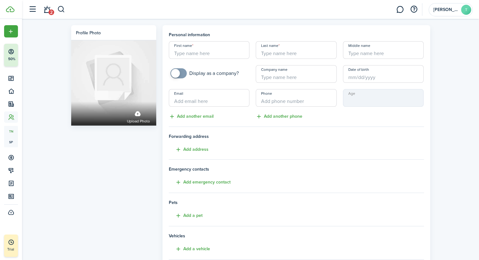
click at [226, 55] on input "First name" at bounding box center [209, 50] width 81 height 18
type input "Jonah"
type input "[PERSON_NAME]"
type input "[EMAIL_ADDRESS][DOMAIN_NAME]"
type input "+1"
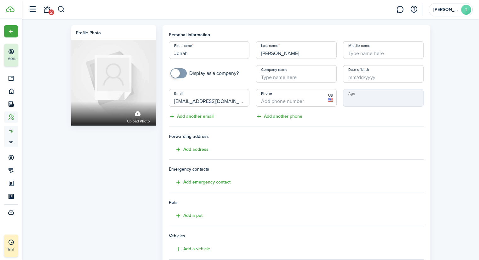
click at [186, 117] on button "Add another email" at bounding box center [191, 116] width 45 height 7
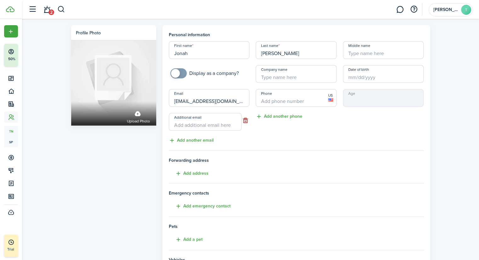
click at [186, 122] on input "Additional email" at bounding box center [205, 122] width 73 height 18
type input "[PERSON_NAME][EMAIL_ADDRESS][PERSON_NAME][PERSON_NAME][DOMAIN_NAME]"
click at [241, 98] on input "Phone" at bounding box center [296, 98] width 81 height 18
type input "+1"
click at [241, 119] on button "Add another phone" at bounding box center [279, 116] width 47 height 7
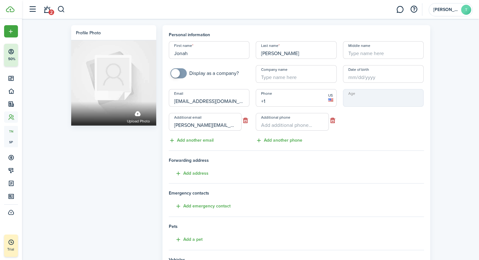
click at [241, 121] on input "Additional phone" at bounding box center [292, 122] width 73 height 18
type input "[PHONE_NUMBER]"
click at [241, 99] on input "+1" at bounding box center [296, 98] width 81 height 18
type input "[PHONE_NUMBER]"
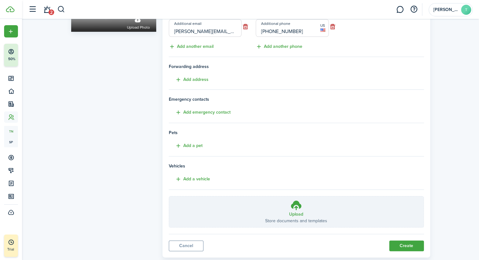
scroll to position [108, 0]
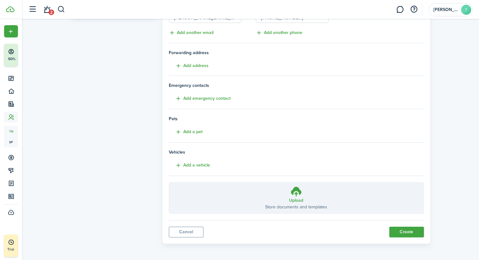
click at [241, 233] on button "Create" at bounding box center [406, 232] width 35 height 11
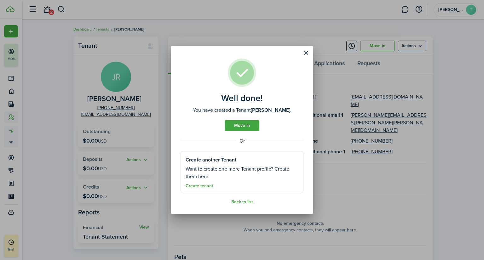
click at [233, 128] on link "Move in" at bounding box center [242, 125] width 35 height 11
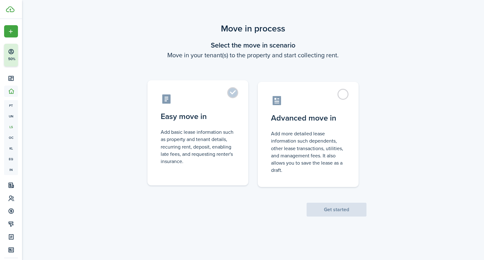
click at [188, 153] on control-radio-card-description "Add basic lease information such as property and tenant details, recurring rent…" at bounding box center [198, 147] width 74 height 37
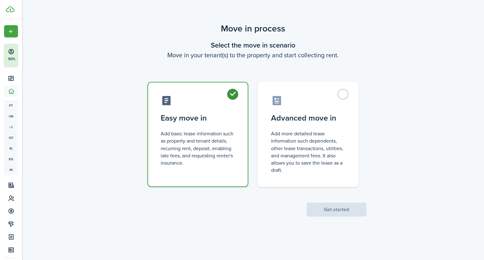
radio input "true"
click at [241, 211] on button "Get started" at bounding box center [337, 210] width 60 height 14
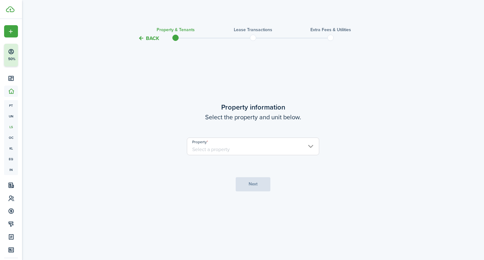
click at [195, 150] on input "Property" at bounding box center [253, 147] width 132 height 18
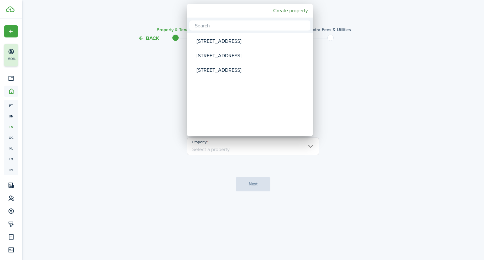
click at [204, 55] on div "[STREET_ADDRESS]" at bounding box center [253, 56] width 112 height 14
type input "[STREET_ADDRESS]"
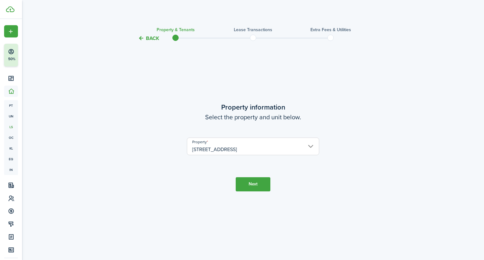
click at [241, 187] on button "Next" at bounding box center [253, 184] width 35 height 14
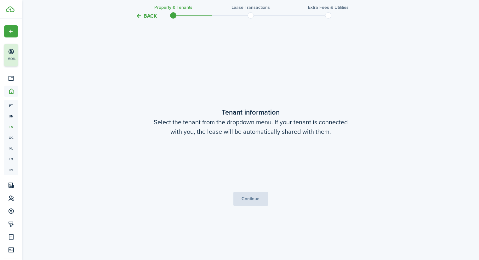
scroll to position [218, 0]
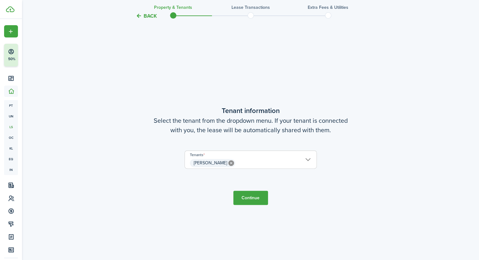
click at [241, 163] on span "[PERSON_NAME]" at bounding box center [251, 163] width 132 height 11
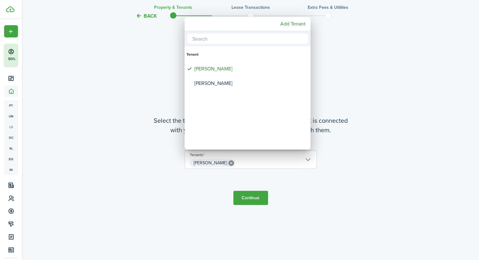
click at [241, 23] on mbsc-button "Add Tenant" at bounding box center [293, 23] width 30 height 11
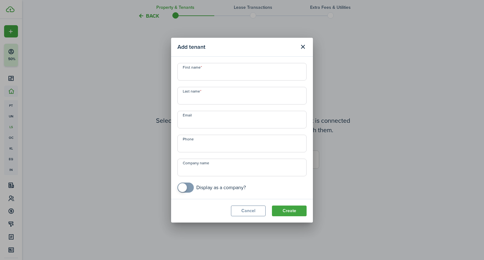
click at [196, 74] on input "First name" at bounding box center [241, 72] width 129 height 18
type input "t"
type input "[PERSON_NAME]"
type input "[PERSON_NAME][EMAIL_ADDRESS][PERSON_NAME][PERSON_NAME][DOMAIN_NAME]"
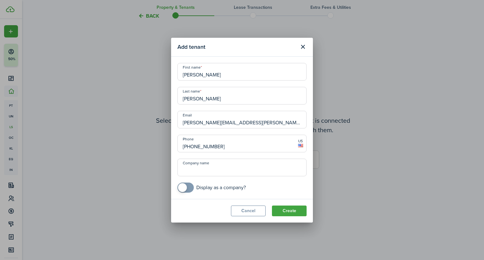
type input "[PHONE_NUMBER]"
click at [241, 208] on button "Create" at bounding box center [289, 211] width 35 height 11
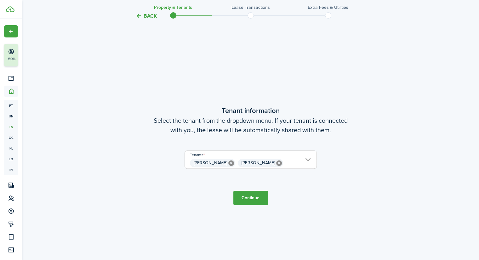
click at [241, 199] on button "Continue" at bounding box center [250, 198] width 35 height 14
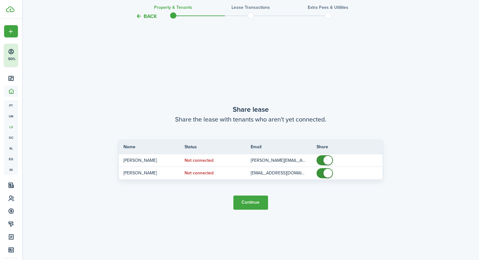
scroll to position [478, 0]
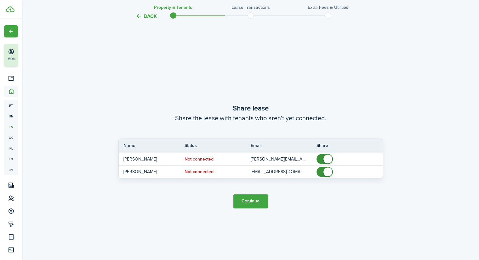
click at [241, 205] on button "Continue" at bounding box center [250, 201] width 35 height 14
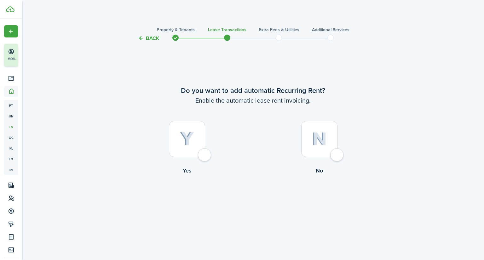
click at [188, 153] on div at bounding box center [187, 139] width 36 height 36
radio input "true"
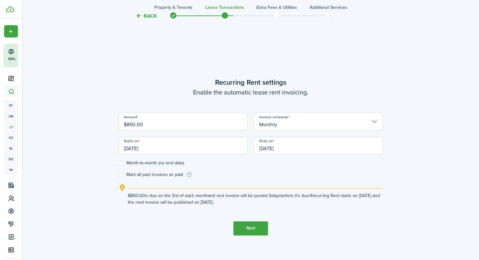
scroll to position [218, 0]
click at [122, 162] on label "Month-to-month (no end date)" at bounding box center [151, 162] width 66 height 5
click at [118, 162] on input "Month-to-month (no end date)" at bounding box center [118, 162] width 0 height 0
checkbox input "true"
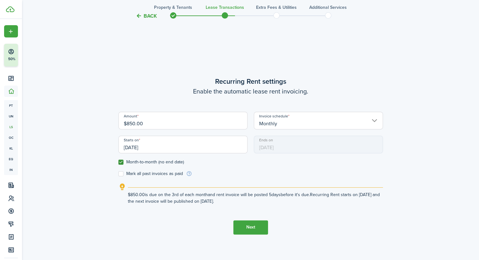
click at [122, 173] on label "Mark all past invoices as paid" at bounding box center [150, 173] width 65 height 5
click at [118, 174] on input "Mark all past invoices as paid" at bounding box center [118, 174] width 0 height 0
checkbox input "true"
click at [134, 149] on input "[DATE]" at bounding box center [182, 145] width 129 height 18
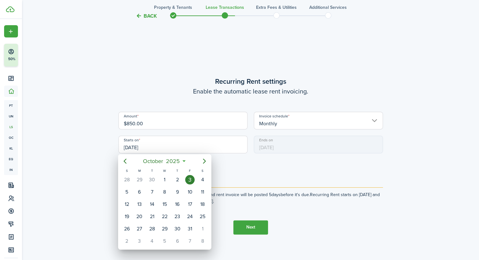
click at [165, 179] on div "1" at bounding box center [164, 179] width 9 height 9
type input "[DATE]"
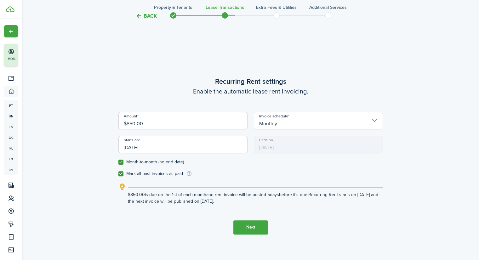
click at [241, 227] on button "Next" at bounding box center [250, 228] width 35 height 14
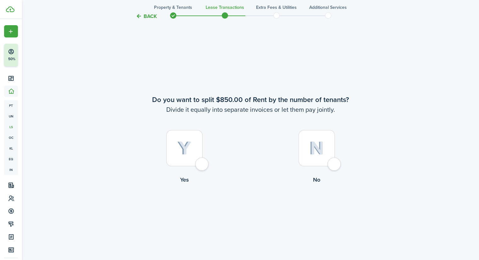
scroll to position [478, 0]
click at [241, 152] on div at bounding box center [317, 148] width 36 height 36
radio input "true"
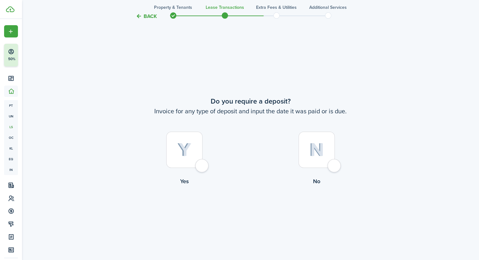
scroll to position [738, 0]
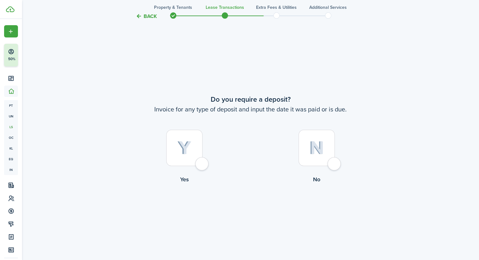
click at [241, 151] on img at bounding box center [316, 148] width 15 height 14
radio input "true"
click at [241, 208] on button "Continue" at bounding box center [250, 210] width 35 height 14
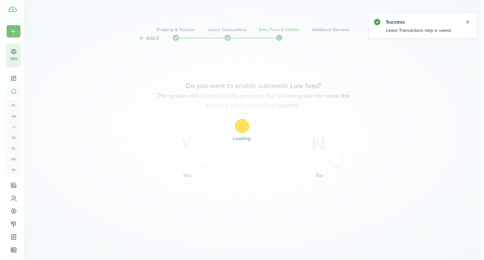
scroll to position [0, 0]
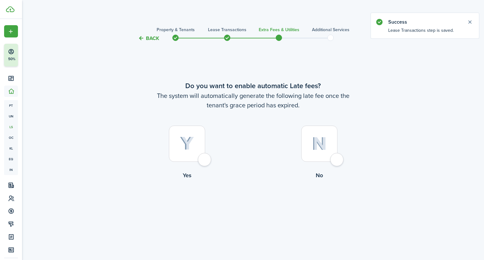
click at [184, 158] on div at bounding box center [187, 144] width 36 height 36
radio input "true"
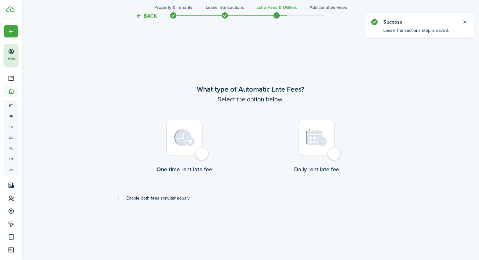
scroll to position [218, 0]
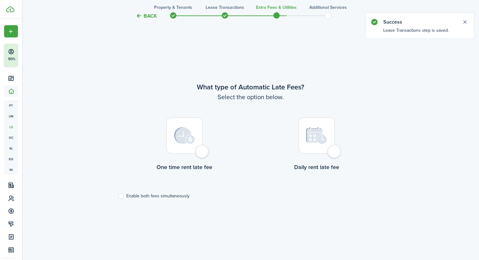
click at [194, 141] on img at bounding box center [184, 135] width 21 height 17
radio input "true"
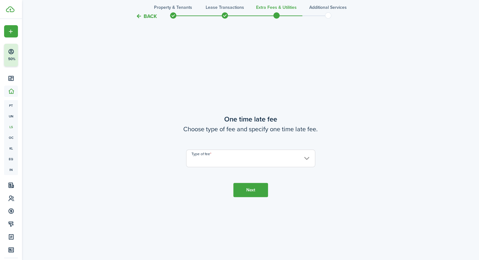
scroll to position [478, 0]
click at [217, 159] on input "Type of fee" at bounding box center [250, 159] width 129 height 18
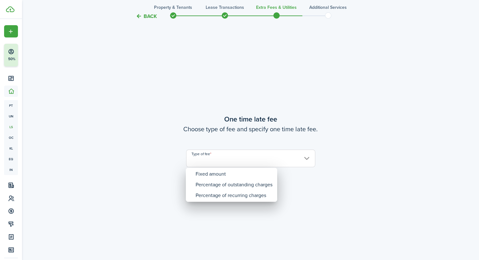
click at [208, 170] on div "Fixed amount" at bounding box center [234, 174] width 77 height 11
type input "Fixed amount"
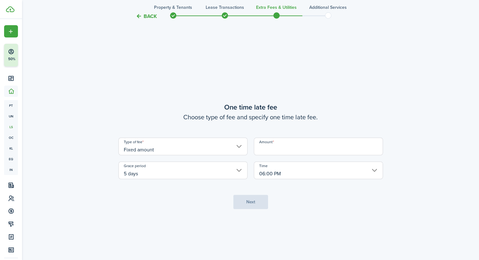
click at [241, 150] on input "Amount" at bounding box center [318, 147] width 129 height 18
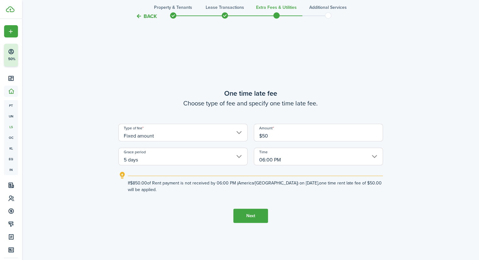
click at [241, 216] on button "Next" at bounding box center [250, 216] width 35 height 14
type input "$50.00"
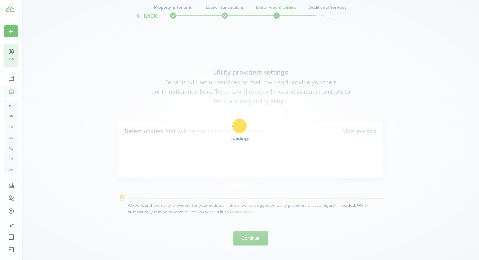
scroll to position [738, 0]
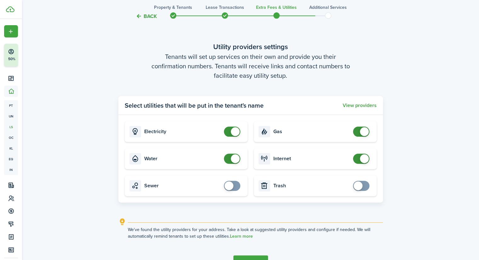
checkbox input "false"
click at [235, 160] on span at bounding box center [235, 158] width 9 height 9
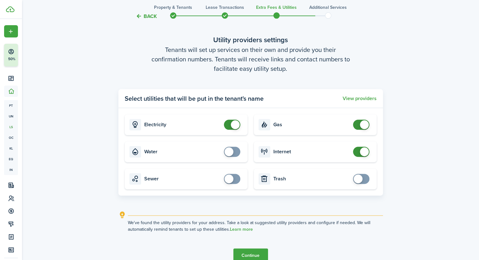
scroll to position [780, 0]
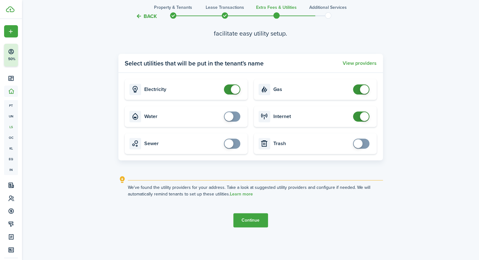
click at [241, 220] on button "Continue" at bounding box center [250, 220] width 35 height 14
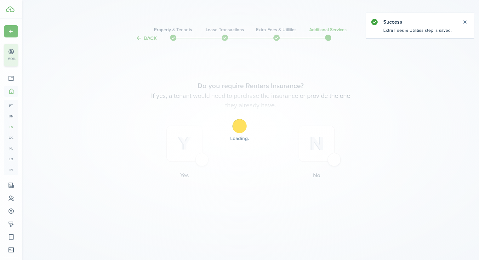
scroll to position [0, 0]
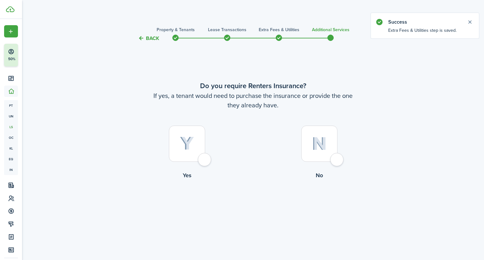
click at [241, 147] on div at bounding box center [319, 144] width 36 height 36
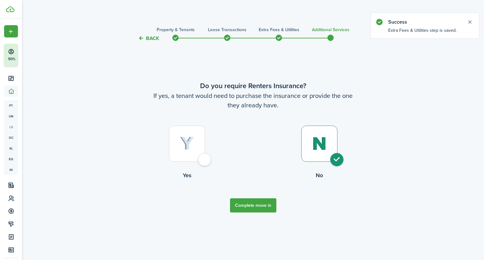
radio input "true"
click at [241, 209] on button "Complete move in" at bounding box center [253, 206] width 46 height 14
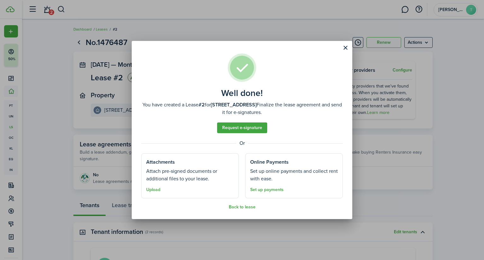
click at [241, 48] on button "Close modal" at bounding box center [345, 48] width 11 height 11
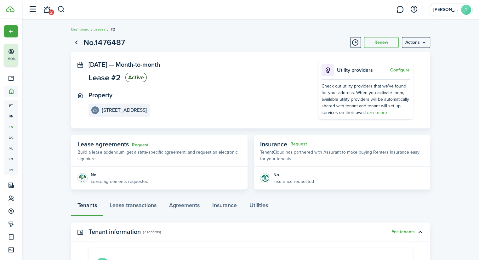
click at [79, 28] on link "Dashboard" at bounding box center [80, 29] width 18 height 6
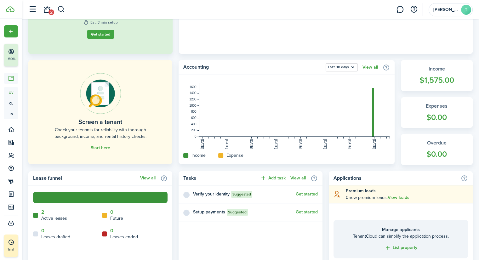
scroll to position [119, 0]
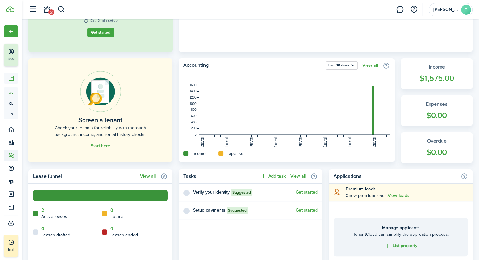
click at [5, 154] on sidebar-link-icon at bounding box center [11, 156] width 14 height 7
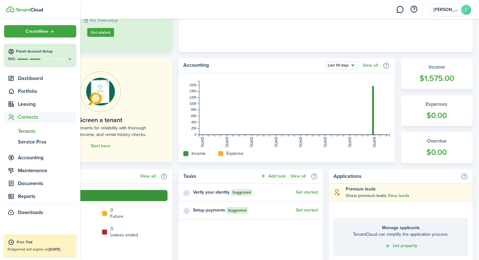
click at [20, 132] on span "Tenants" at bounding box center [47, 132] width 58 height 8
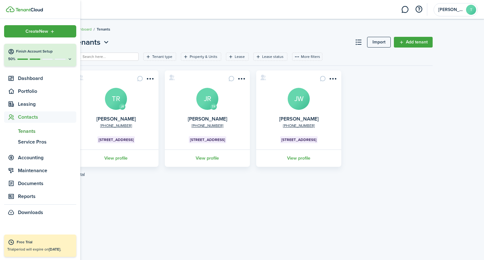
click at [200, 160] on link "View profile" at bounding box center [207, 158] width 87 height 17
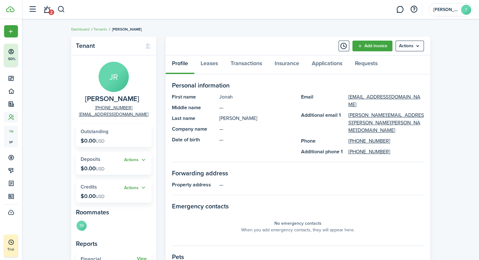
click at [241, 50] on menu-btn "Actions" at bounding box center [410, 46] width 28 height 11
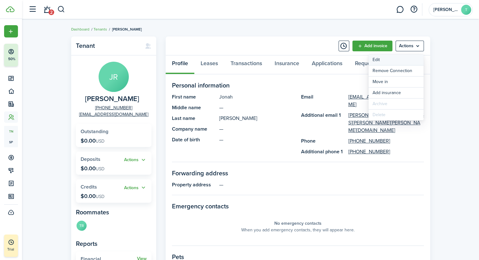
click at [241, 59] on link "Edit" at bounding box center [396, 60] width 55 height 11
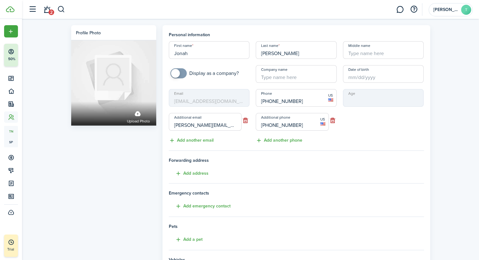
click at [241, 120] on button "button" at bounding box center [246, 120] width 8 height 9
click at [241, 120] on button "button" at bounding box center [333, 120] width 8 height 9
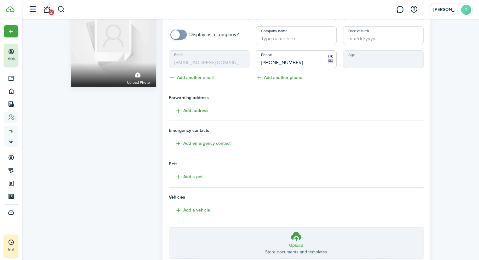
scroll to position [84, 0]
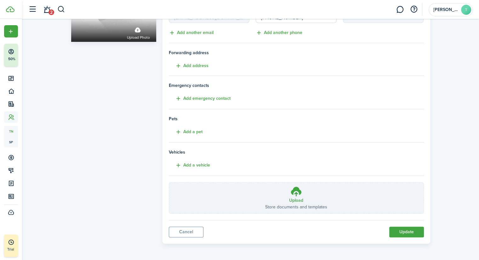
click at [241, 231] on button "Update" at bounding box center [406, 232] width 35 height 11
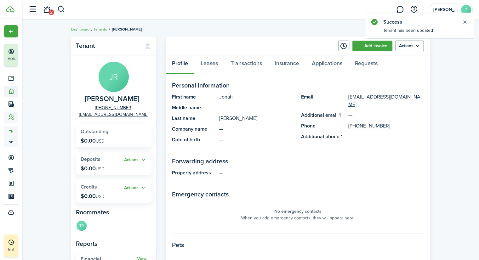
click at [8, 93] on icon at bounding box center [11, 91] width 7 height 6
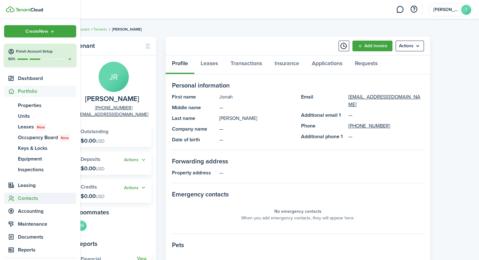
click at [23, 197] on span "Contacts" at bounding box center [47, 199] width 58 height 8
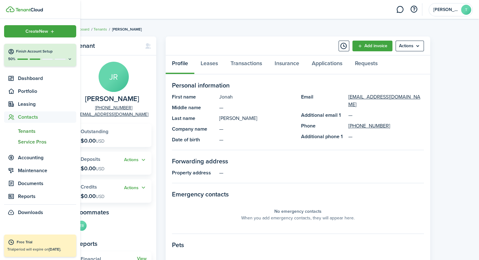
click at [21, 143] on span "Service Pros" at bounding box center [47, 142] width 58 height 8
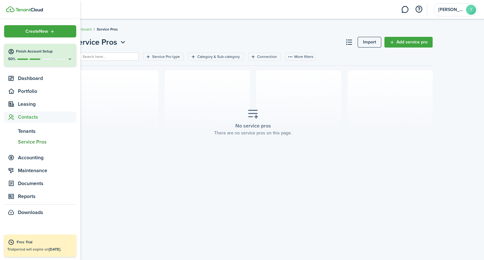
click at [241, 43] on link "Add service pro" at bounding box center [408, 42] width 48 height 11
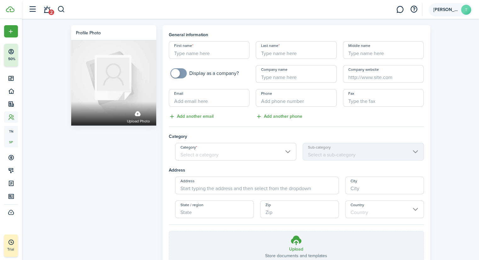
click at [241, 13] on account-user-avatar "[PERSON_NAME]" at bounding box center [451, 9] width 44 height 13
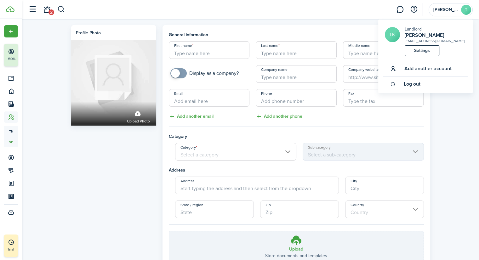
click at [241, 68] on span "Add another account" at bounding box center [428, 69] width 47 height 6
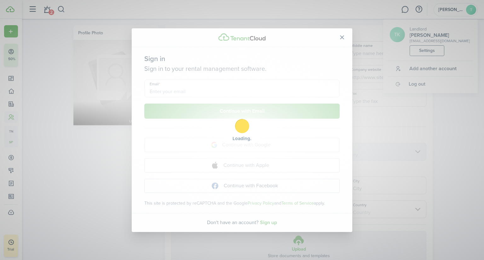
type input "[EMAIL_ADDRESS][DOMAIN_NAME]"
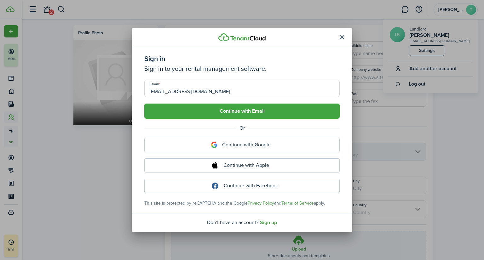
click at [211, 114] on button "Continue with Email" at bounding box center [241, 111] width 195 height 15
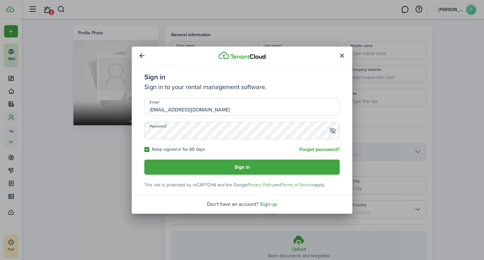
click at [185, 167] on button "Sign in" at bounding box center [241, 167] width 195 height 15
click at [241, 203] on link "Sign up" at bounding box center [268, 205] width 17 height 8
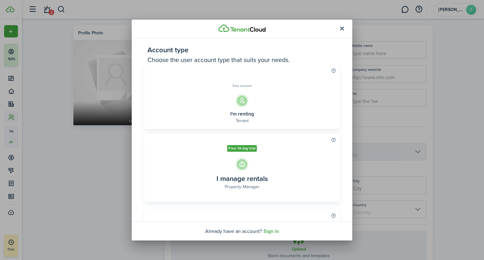
click at [234, 189] on auth-role-radio-card-subtitle "Property Manager" at bounding box center [241, 187] width 185 height 6
radio input "true"
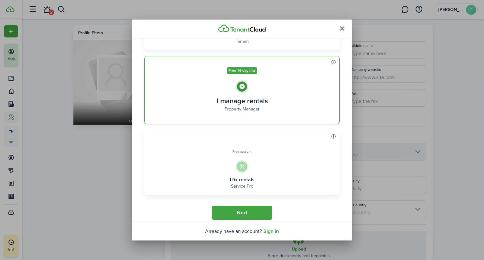
scroll to position [83, 0]
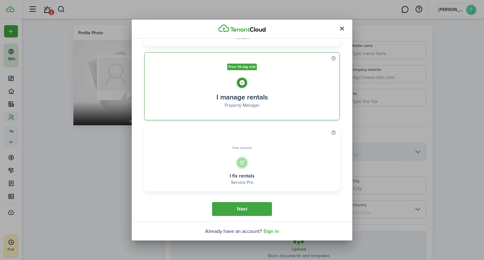
click at [226, 209] on button "Next" at bounding box center [242, 209] width 60 height 14
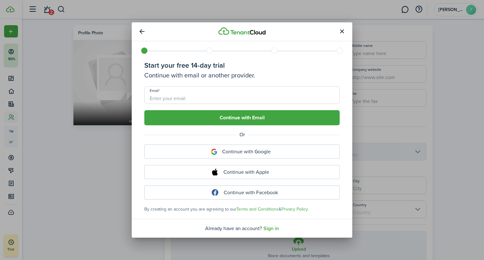
scroll to position [0, 0]
type input "[EMAIL_ADDRESS][DOMAIN_NAME]"
click at [203, 117] on button "Continue with Email" at bounding box center [241, 117] width 195 height 15
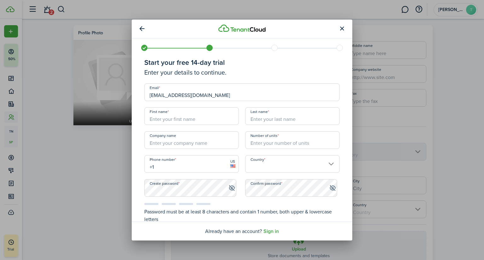
scroll to position [43, 0]
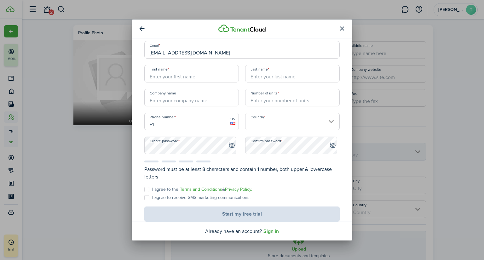
click at [161, 76] on input "First name" at bounding box center [191, 74] width 95 height 18
type input "[PERSON_NAME]"
type input "Wildflower Ranch Realty"
type input "3"
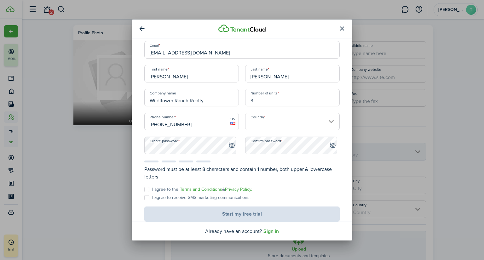
type input "[PHONE_NUMBER]"
click at [241, 121] on input "Country" at bounding box center [292, 122] width 95 height 18
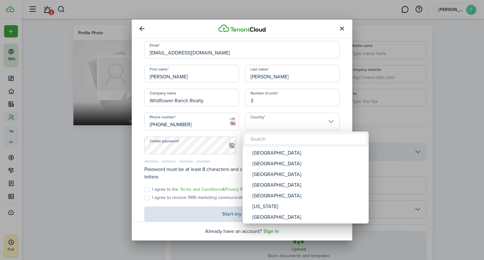
click at [241, 151] on div "[GEOGRAPHIC_DATA]" at bounding box center [308, 153] width 112 height 11
type input "[GEOGRAPHIC_DATA]"
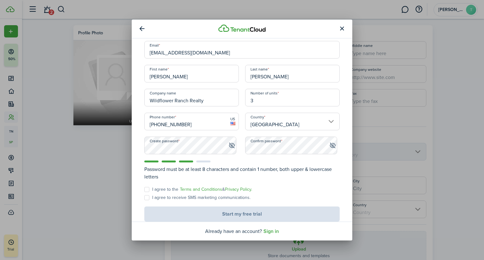
click at [228, 144] on span at bounding box center [231, 145] width 7 height 6
click at [148, 187] on label "I agree to the Terms and Conditions & Privacy Policy." at bounding box center [198, 189] width 108 height 5
click at [144, 232] on input "I agree to the Terms and Conditions & Privacy Policy." at bounding box center [144, 232] width 0 height 0
checkbox input "true"
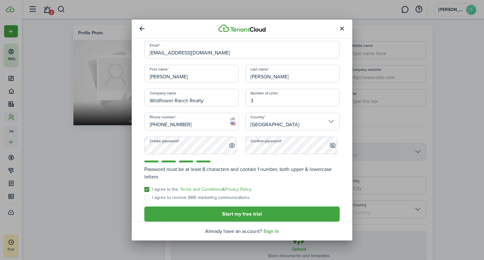
click at [215, 211] on button "Start my free trial" at bounding box center [241, 214] width 195 height 15
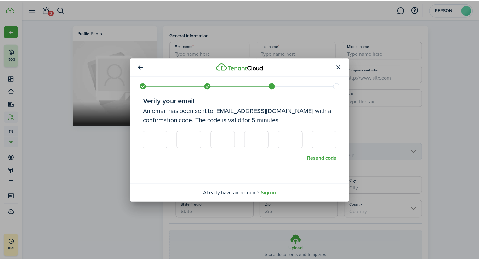
scroll to position [0, 0]
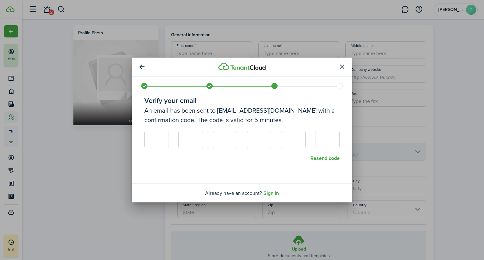
click at [241, 67] on button "button" at bounding box center [342, 67] width 11 height 11
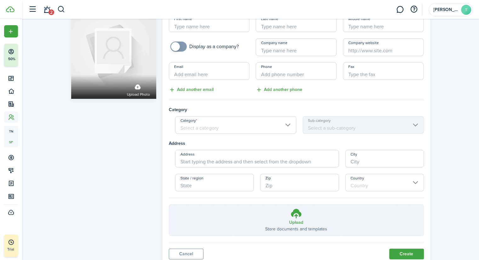
scroll to position [49, 0]
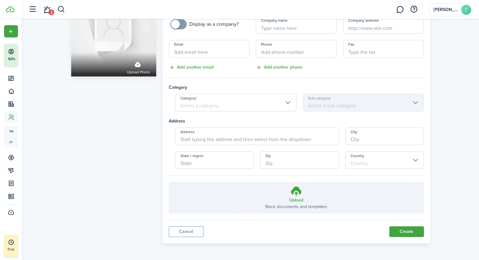
click at [183, 236] on link "Cancel" at bounding box center [186, 232] width 35 height 11
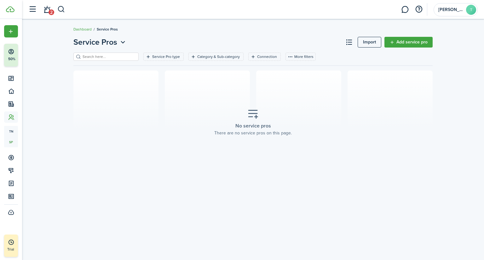
click at [13, 29] on span "Create New" at bounding box center [19, 31] width 23 height 4
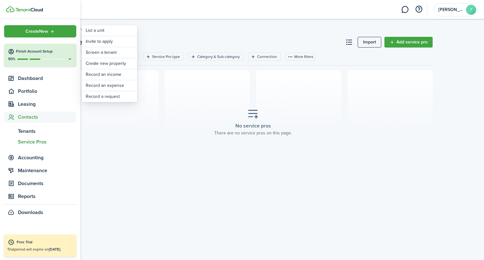
click at [24, 55] on div "Finish Account Setup" at bounding box center [40, 52] width 65 height 6
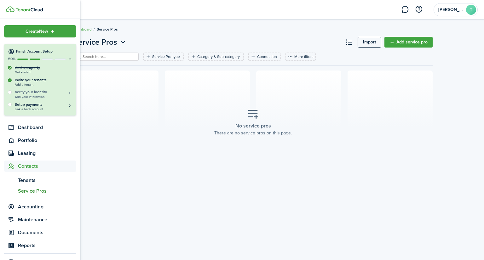
click at [15, 91] on h5 "Verify your identity" at bounding box center [44, 91] width 58 height 5
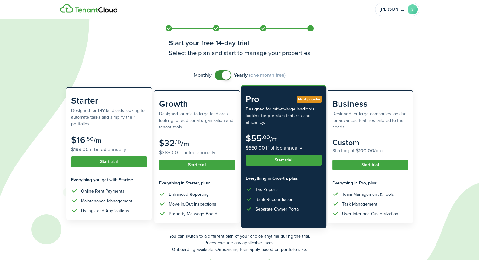
click at [102, 165] on button "Start trial" at bounding box center [109, 162] width 76 height 11
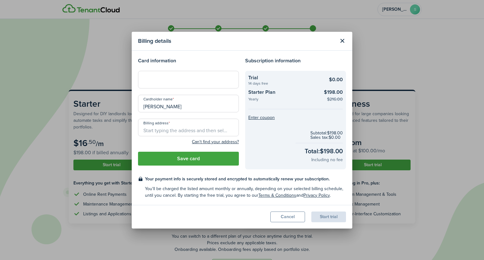
click at [153, 76] on div at bounding box center [188, 80] width 101 height 18
click at [275, 218] on button "Cancel" at bounding box center [287, 217] width 35 height 11
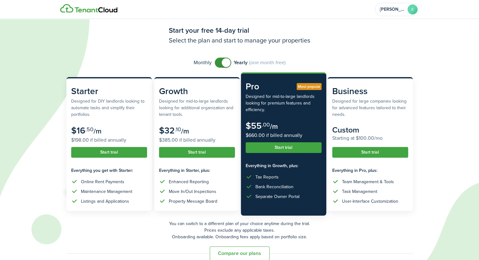
scroll to position [22, 0]
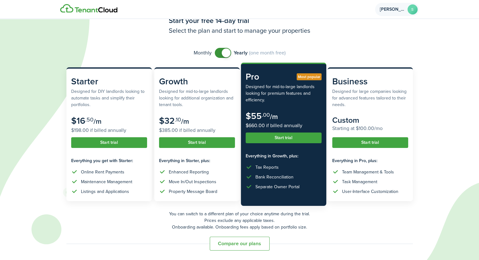
click at [384, 9] on span "[PERSON_NAME]" at bounding box center [392, 9] width 25 height 4
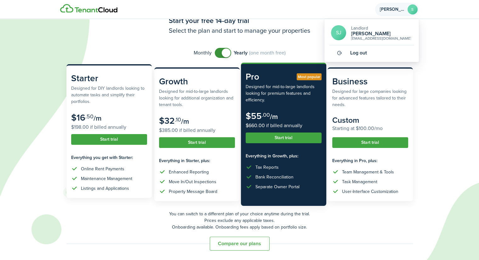
click at [112, 137] on tooltip-wrapper "Start trial" at bounding box center [109, 139] width 76 height 11
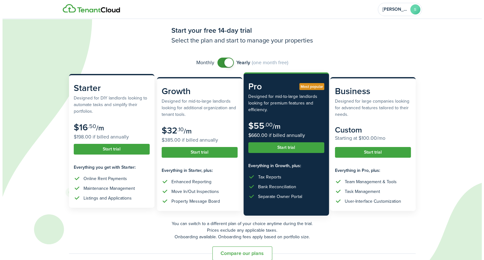
scroll to position [0, 0]
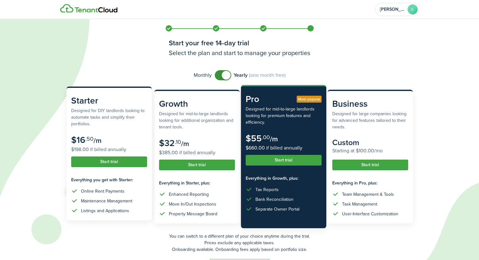
click at [116, 158] on button "Start trial" at bounding box center [109, 162] width 76 height 11
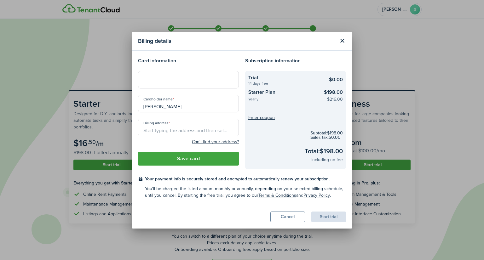
click at [343, 39] on button "Close modal" at bounding box center [342, 41] width 11 height 11
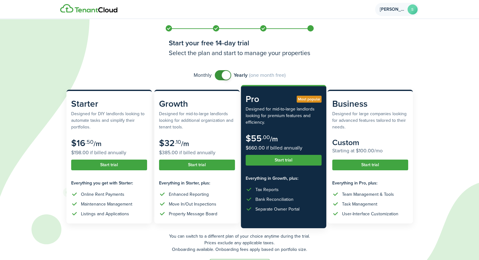
click at [399, 7] on span "[PERSON_NAME]" at bounding box center [392, 9] width 25 height 4
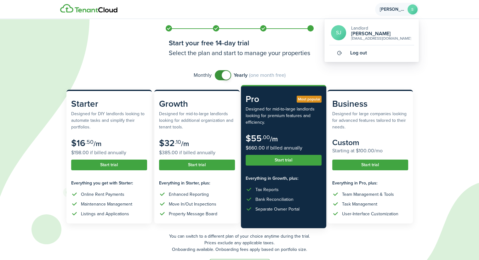
click at [344, 58] on link "Log out" at bounding box center [371, 52] width 85 height 15
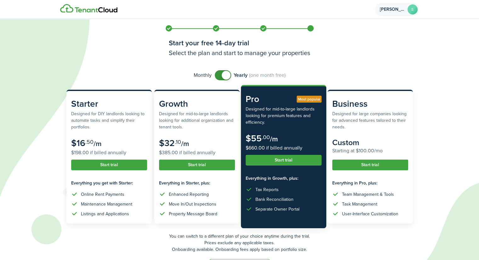
click at [405, 14] on account-user-avatar "[PERSON_NAME]" at bounding box center [397, 9] width 44 height 13
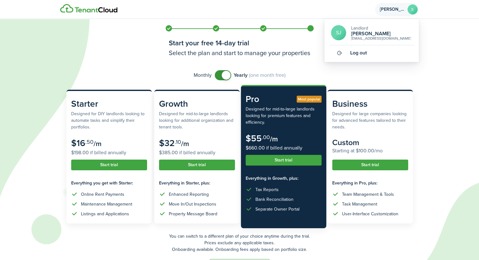
click at [360, 34] on h2 "[PERSON_NAME]" at bounding box center [381, 34] width 60 height 6
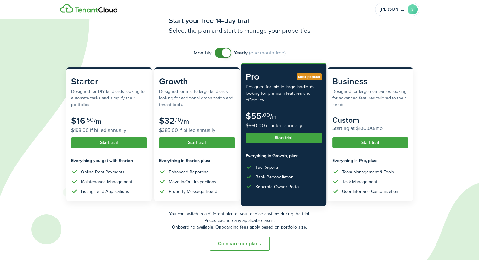
click at [227, 244] on button "Compare our plans" at bounding box center [240, 244] width 60 height 14
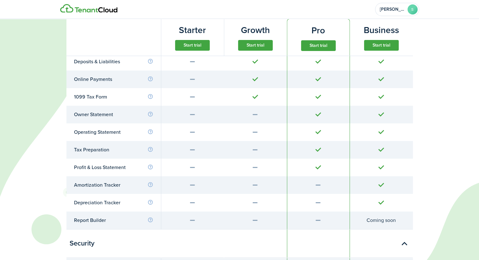
scroll to position [2642, 0]
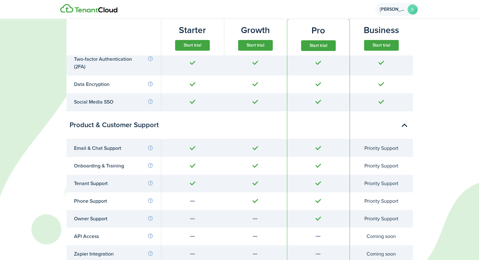
click at [390, 9] on span "[PERSON_NAME]" at bounding box center [392, 9] width 25 height 4
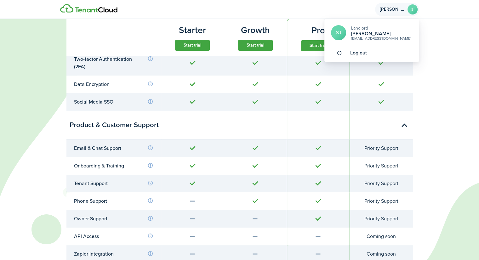
click at [362, 31] on h2 "Stephanie Jennings" at bounding box center [381, 34] width 60 height 6
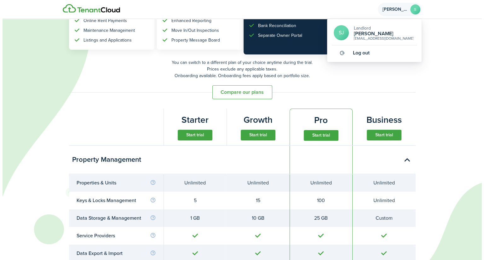
scroll to position [0, 0]
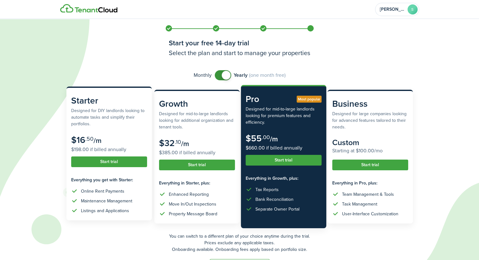
click at [93, 167] on button "Start trial" at bounding box center [109, 162] width 76 height 11
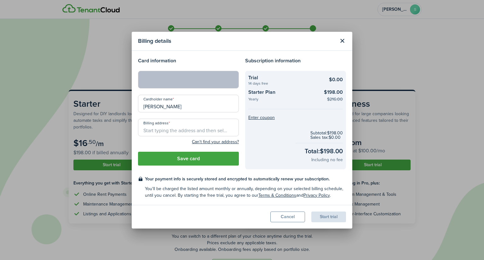
click at [155, 129] on input "Billing address" at bounding box center [188, 128] width 101 height 18
type input "[STREET_ADDRESS][PERSON_NAME]"
click at [182, 159] on button "Save card" at bounding box center [188, 159] width 101 height 14
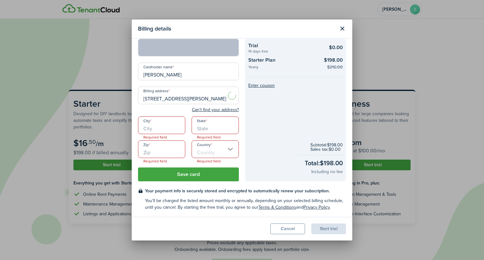
scroll to position [20, 0]
click at [147, 126] on input "City" at bounding box center [161, 126] width 47 height 18
type input "Bel Aire"
type input "KS"
type input "67226"
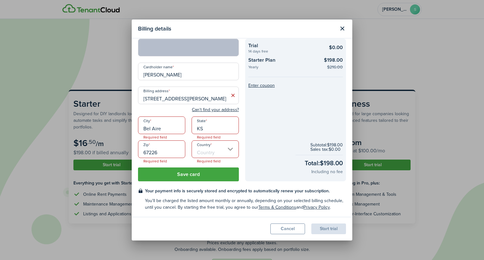
type input "[GEOGRAPHIC_DATA]"
click at [184, 169] on button "Save card" at bounding box center [188, 175] width 101 height 14
click at [183, 179] on button "Save card" at bounding box center [188, 175] width 101 height 14
click at [187, 178] on button "Save card" at bounding box center [188, 175] width 101 height 14
click at [193, 179] on button "Save card" at bounding box center [188, 175] width 101 height 14
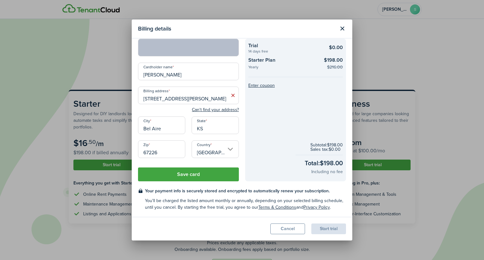
click at [182, 178] on button "Save card" at bounding box center [188, 175] width 101 height 14
click at [180, 176] on button "Save card" at bounding box center [188, 175] width 101 height 14
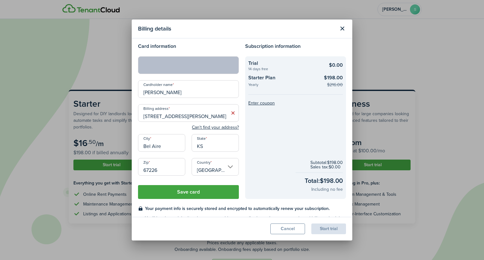
scroll to position [0, 0]
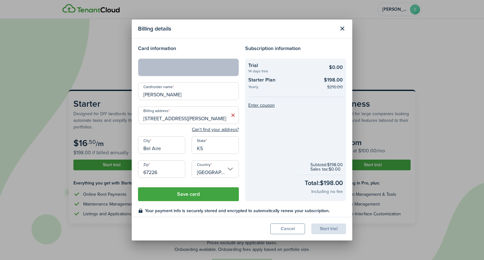
click at [171, 195] on button "Save card" at bounding box center [188, 194] width 101 height 14
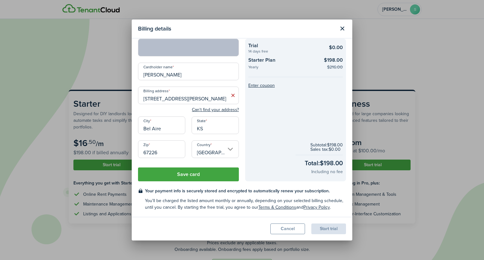
click at [324, 228] on div "Start trial" at bounding box center [328, 229] width 35 height 11
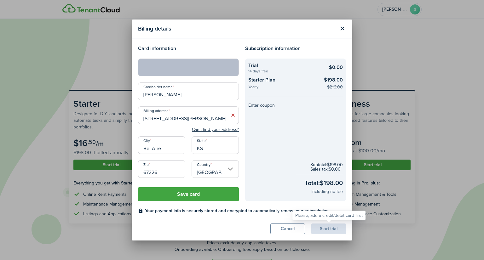
click at [170, 198] on button "Save card" at bounding box center [188, 194] width 101 height 14
click at [163, 71] on div at bounding box center [188, 68] width 101 height 18
click at [190, 94] on input "Stephanie Jennings" at bounding box center [188, 92] width 101 height 18
click at [165, 71] on div at bounding box center [188, 68] width 101 height 18
click at [185, 192] on button "Save card" at bounding box center [188, 194] width 101 height 14
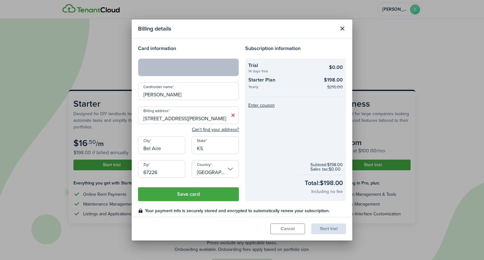
click at [231, 117] on icon at bounding box center [233, 115] width 7 height 6
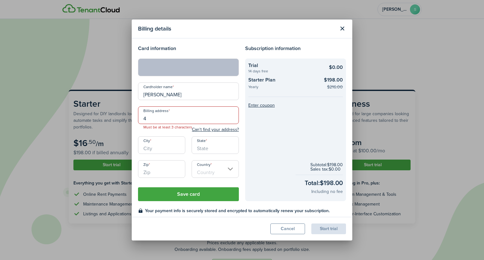
type input "4812 Farmstead"
type input "Bel Aire"
type input "KS"
type input "67220"
type input "[GEOGRAPHIC_DATA]"
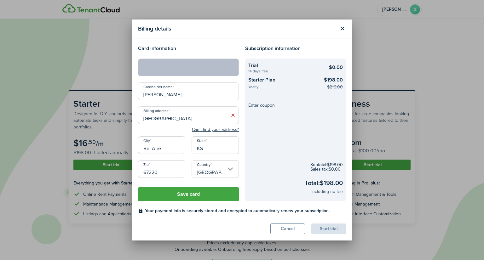
click at [185, 196] on button "Save card" at bounding box center [188, 194] width 101 height 14
click at [284, 106] on coupon-actions "Enter coupon" at bounding box center [295, 105] width 95 height 4
drag, startPoint x: 185, startPoint y: 196, endPoint x: 247, endPoint y: 74, distance: 136.8
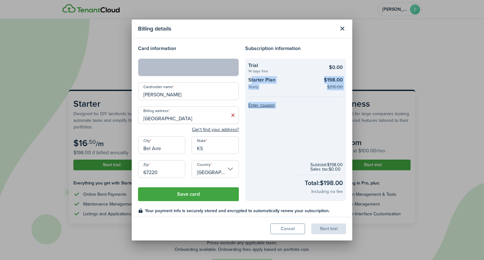
click at [247, 74] on checkout-info-bg "Trial 14 days free $0.00 Starter Plan Yearly $198.00 $216.00 Enter coupon Subto…" at bounding box center [295, 130] width 101 height 143
click at [248, 74] on subscription-checkout-summary "Trial 14 days free $0.00 Starter Plan Yearly $198.00 $216.00" at bounding box center [295, 76] width 95 height 29
click at [183, 202] on modal-body "Card information Cardholder name Stephanie Jennings Billing address 4812 Farmst…" at bounding box center [242, 127] width 221 height 179
click at [181, 188] on button "Save card" at bounding box center [188, 194] width 101 height 14
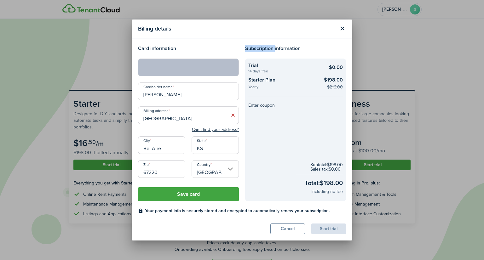
click at [293, 146] on checkout-info-bg "Trial 14 days free $0.00 Starter Plan Yearly $198.00 $216.00 Enter coupon Subto…" at bounding box center [295, 130] width 101 height 143
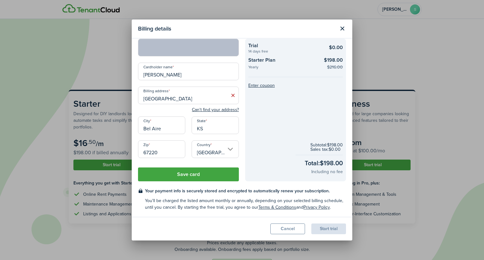
click at [184, 170] on button "Save card" at bounding box center [188, 175] width 101 height 14
click at [193, 173] on button "Save card" at bounding box center [188, 175] width 101 height 14
click at [195, 178] on button "Save card" at bounding box center [188, 175] width 101 height 14
click at [205, 173] on button "Save card" at bounding box center [188, 175] width 101 height 14
click at [202, 174] on button "Save card" at bounding box center [188, 175] width 101 height 14
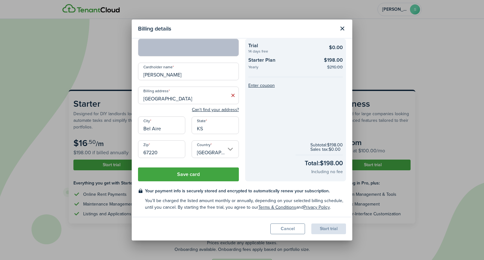
click at [195, 179] on button "Save card" at bounding box center [188, 175] width 101 height 14
